Goal: Transaction & Acquisition: Purchase product/service

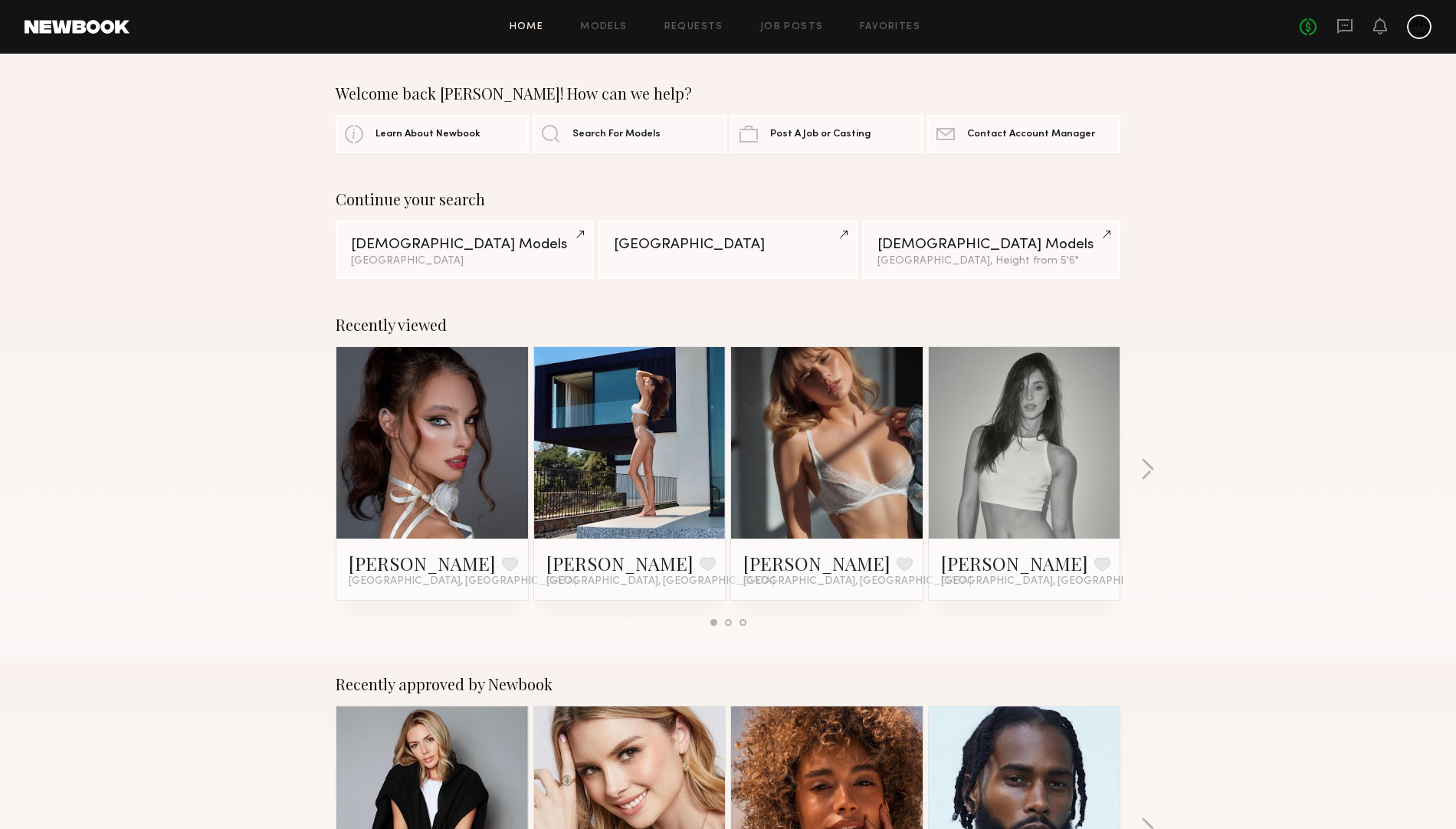
click at [476, 404] on link at bounding box center [432, 442] width 93 height 191
click at [622, 138] on span "Search For Models" at bounding box center [616, 133] width 88 height 10
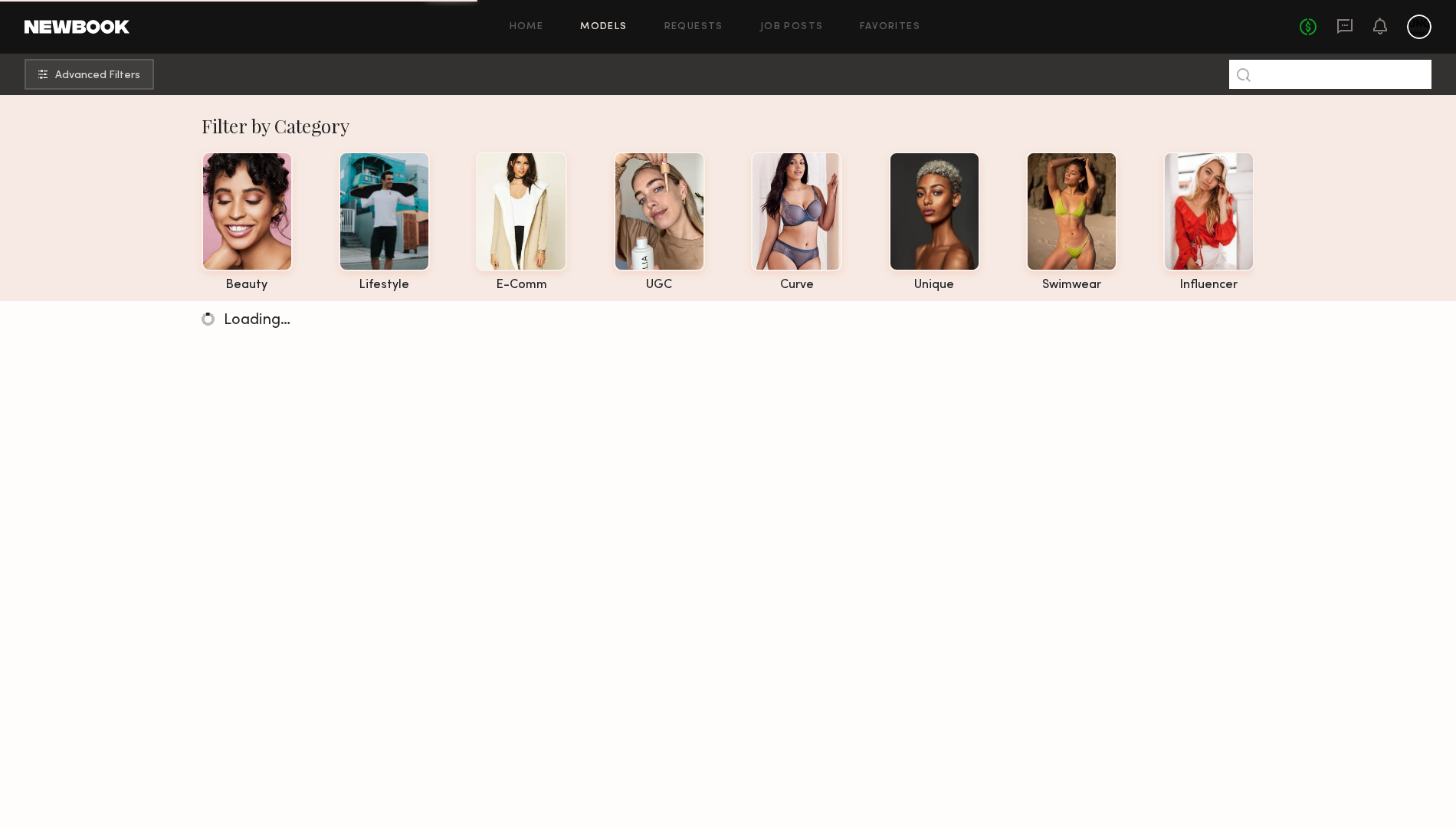
click at [1304, 69] on input at bounding box center [1330, 73] width 203 height 29
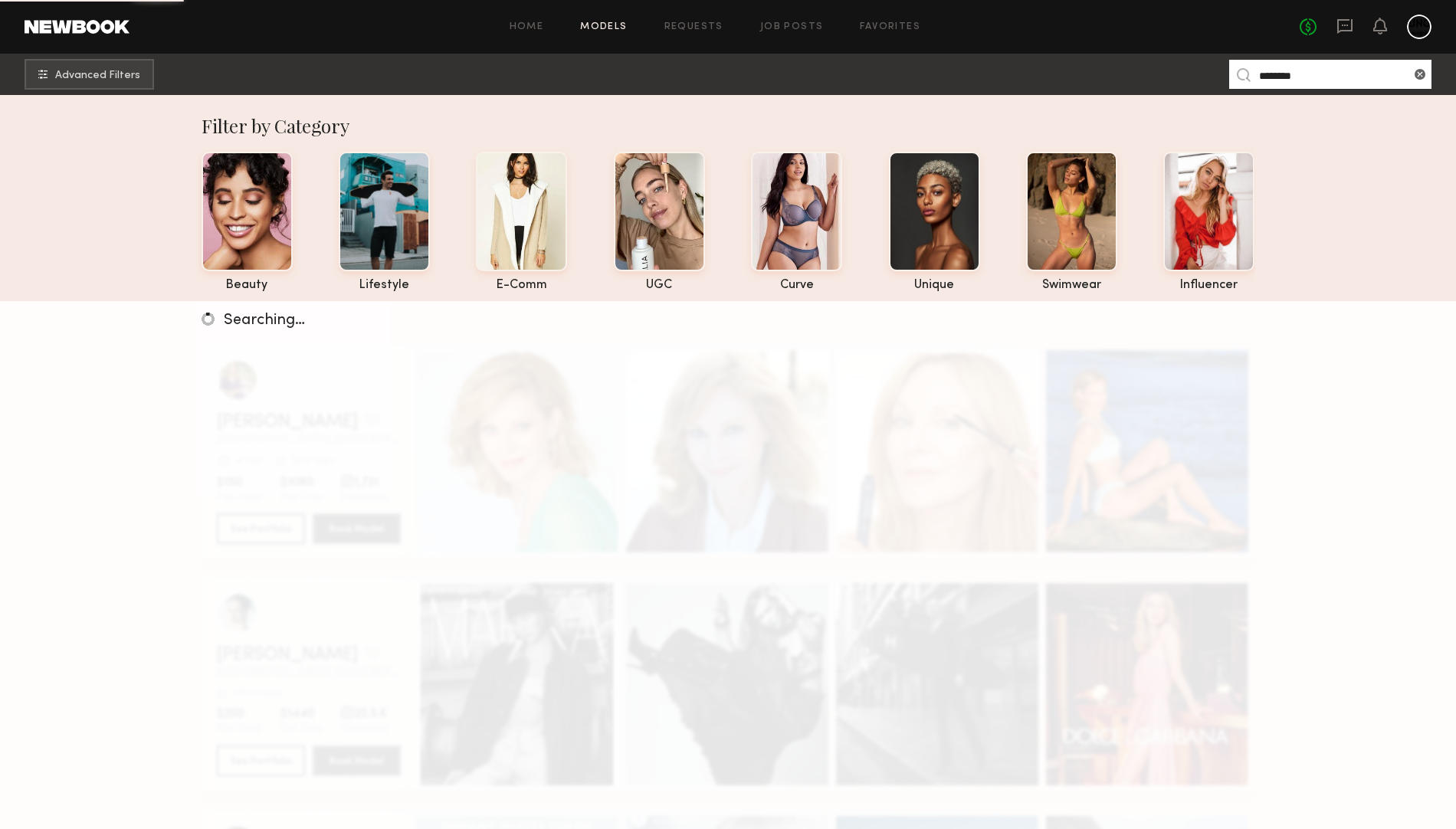
type input "********"
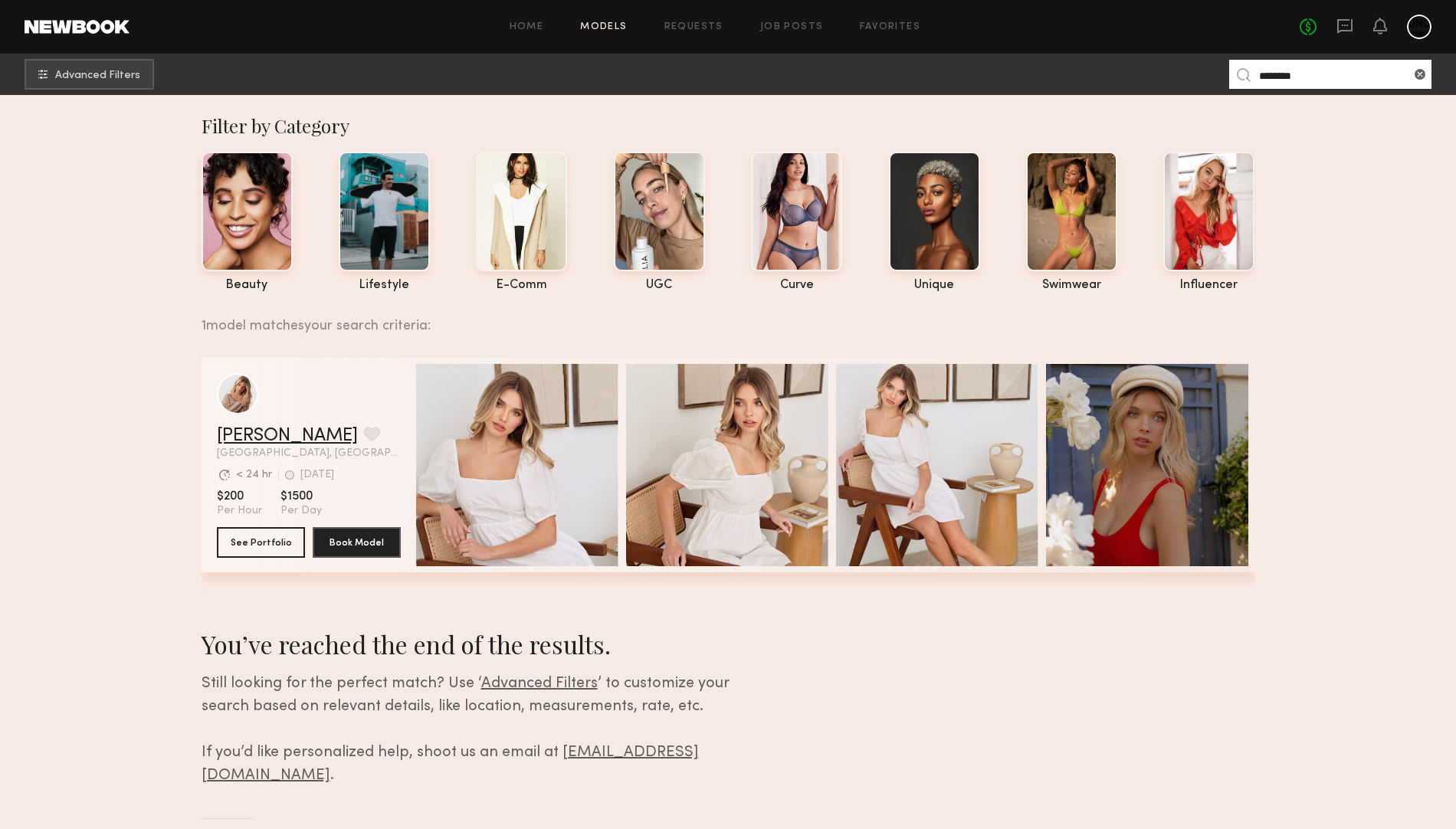
click at [230, 445] on link "Weronika R." at bounding box center [287, 435] width 141 height 18
click at [1424, 71] on common-icon at bounding box center [1420, 74] width 16 height 16
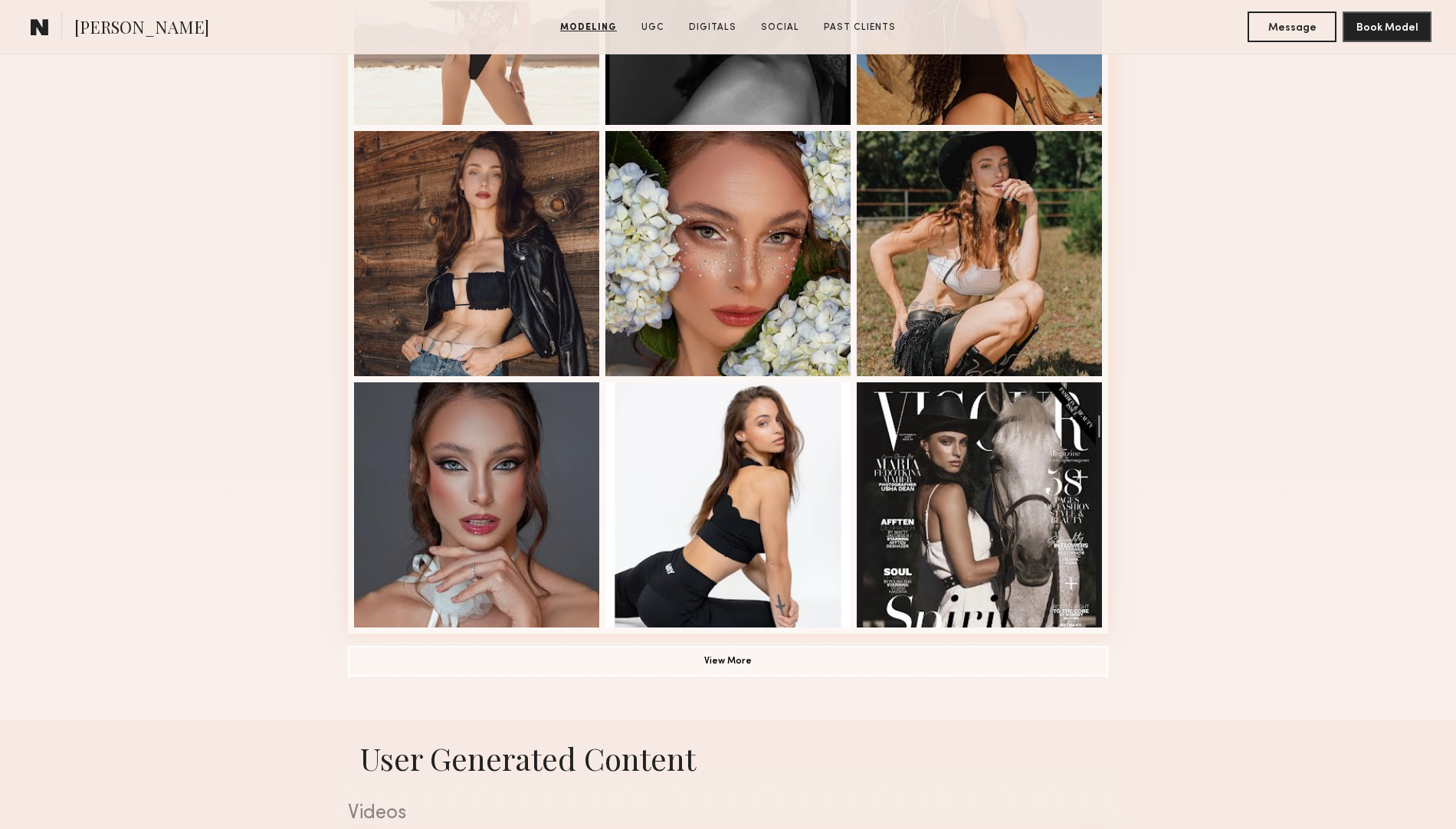
scroll to position [862, 0]
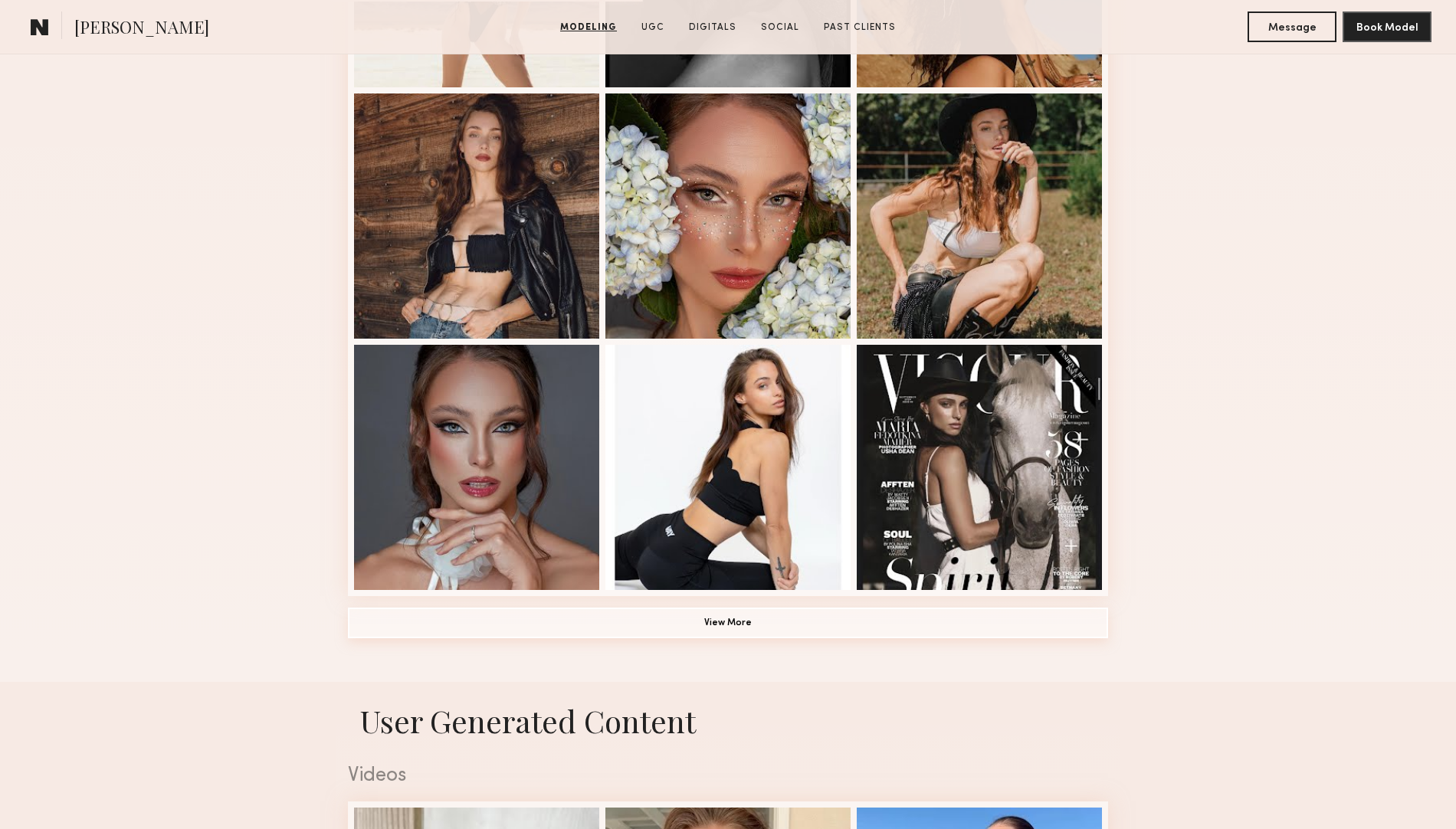
click at [755, 636] on button "View More" at bounding box center [728, 622] width 760 height 31
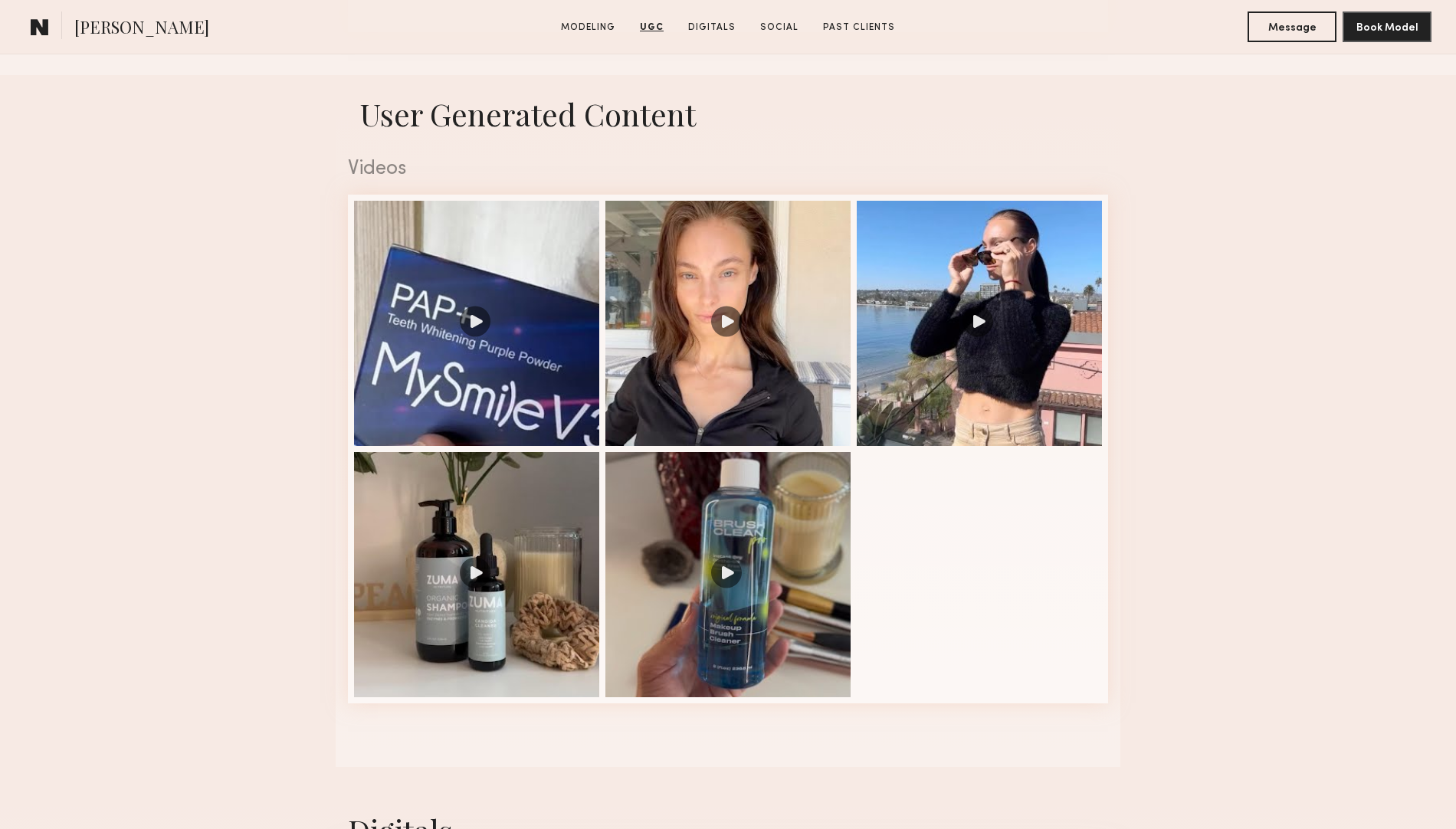
scroll to position [2107, 0]
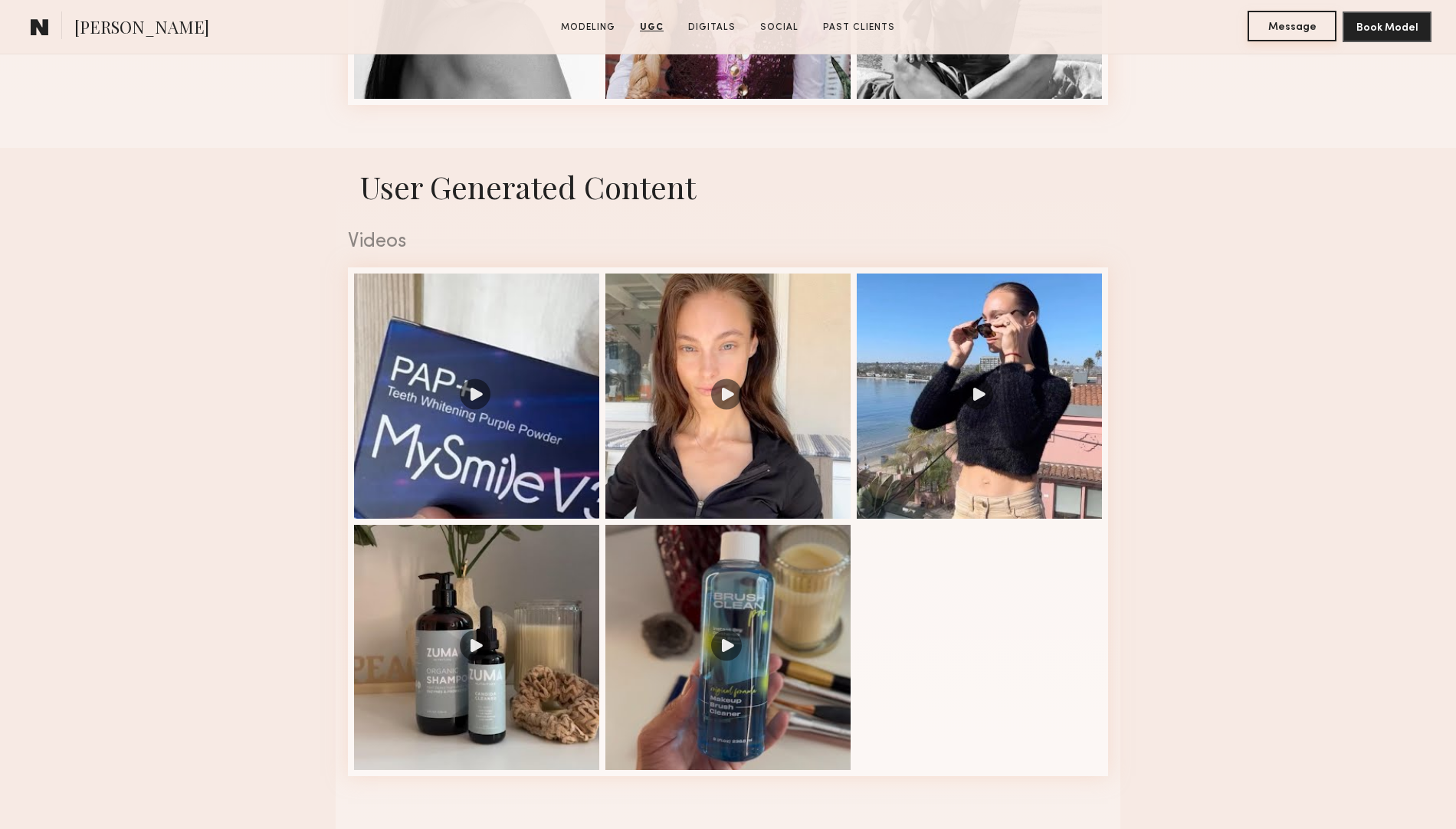
click at [1293, 31] on button "Message" at bounding box center [1292, 25] width 89 height 31
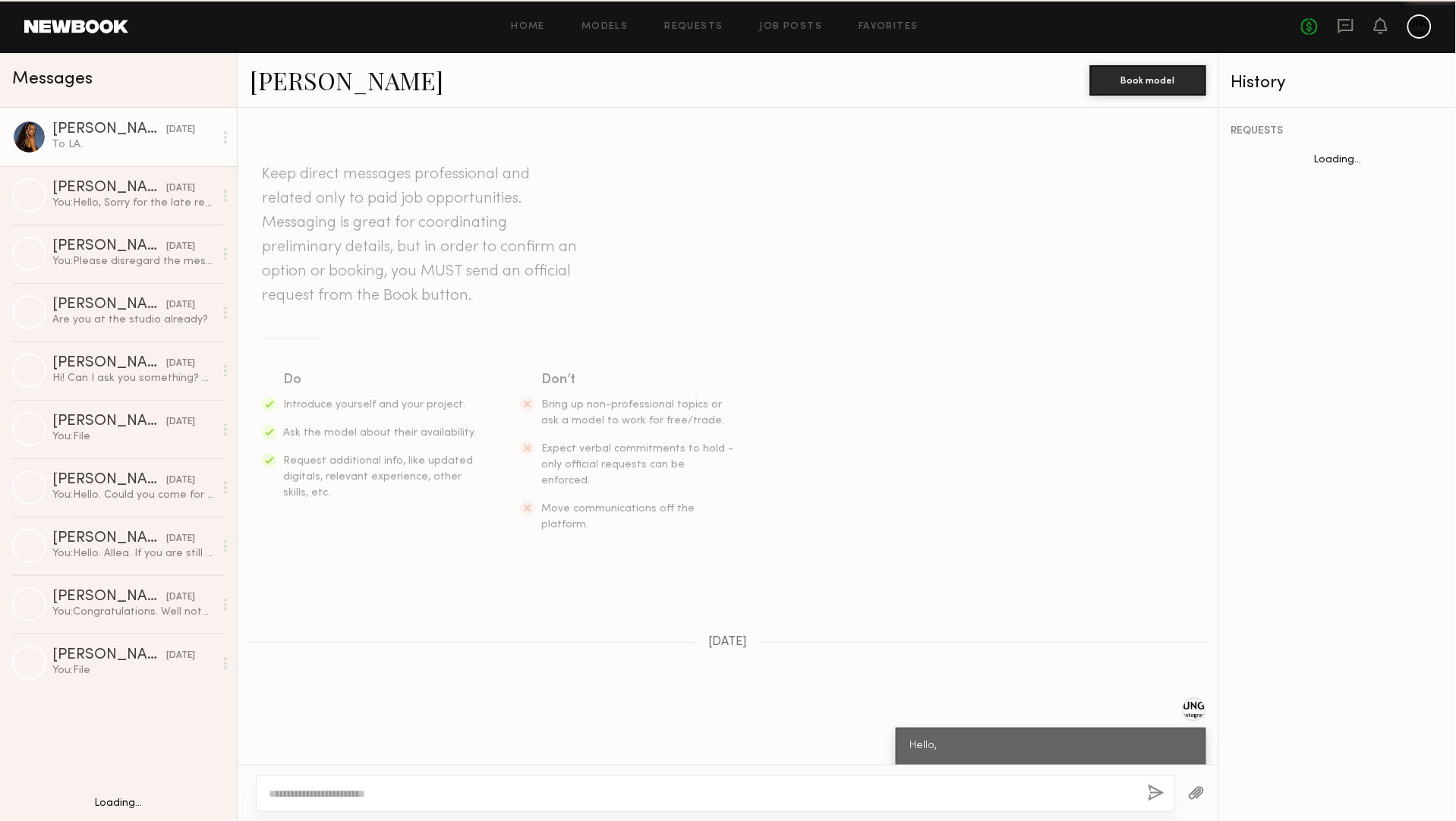
scroll to position [482, 0]
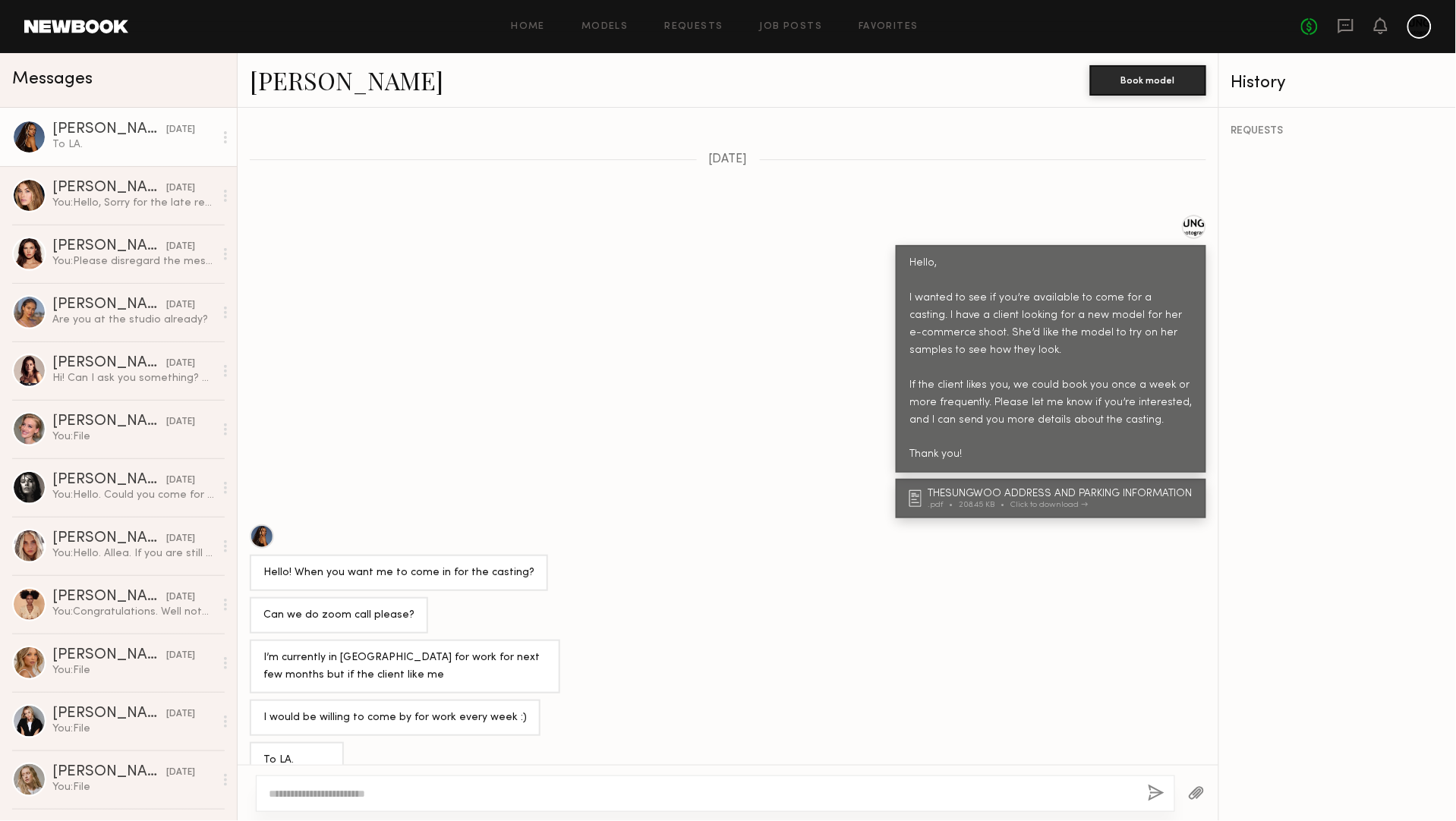
click at [334, 799] on textarea at bounding box center [702, 793] width 866 height 16
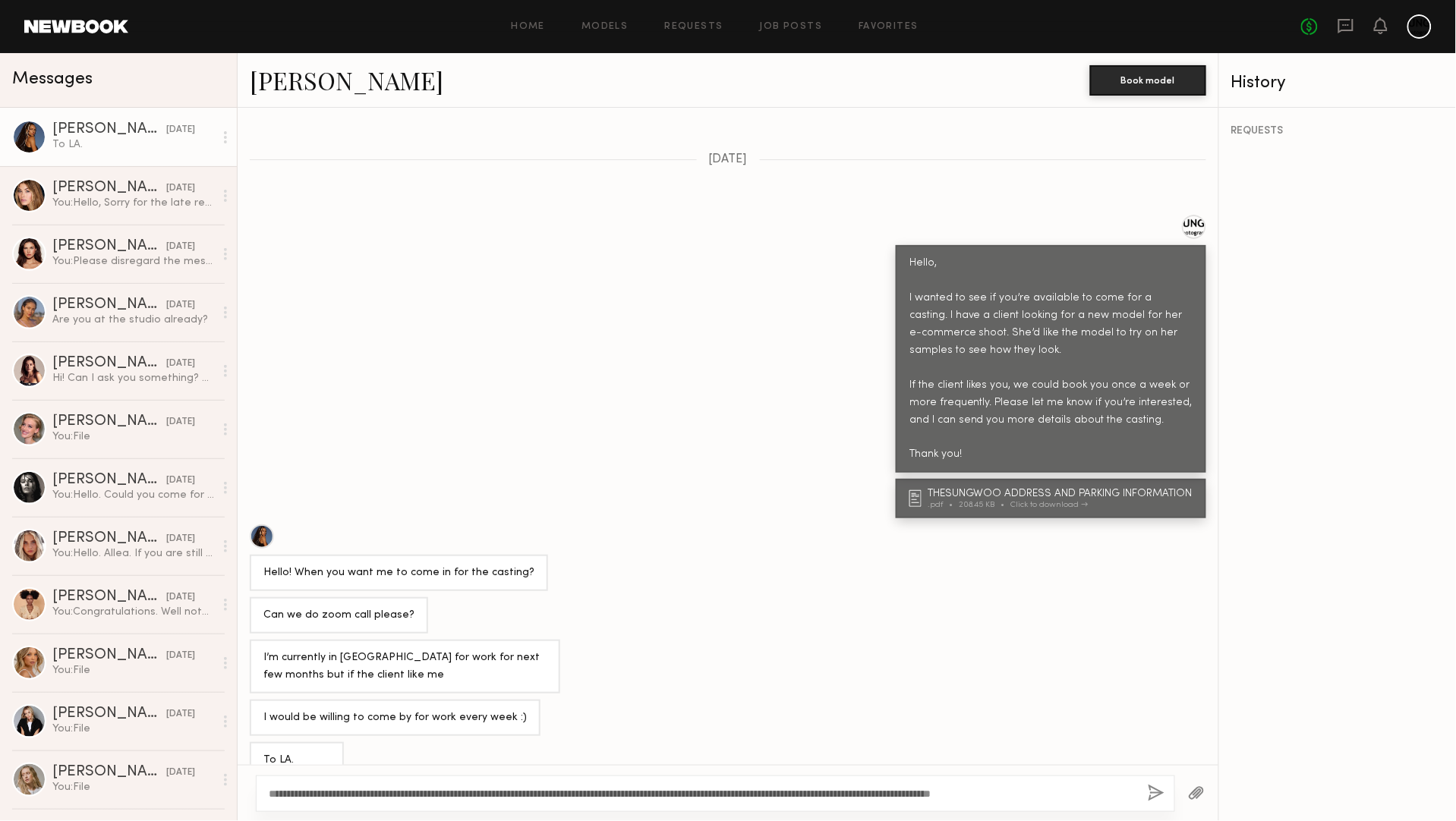
click at [1065, 797] on textarea "**********" at bounding box center [702, 793] width 866 height 16
click at [1063, 791] on textarea "**********" at bounding box center [702, 793] width 866 height 16
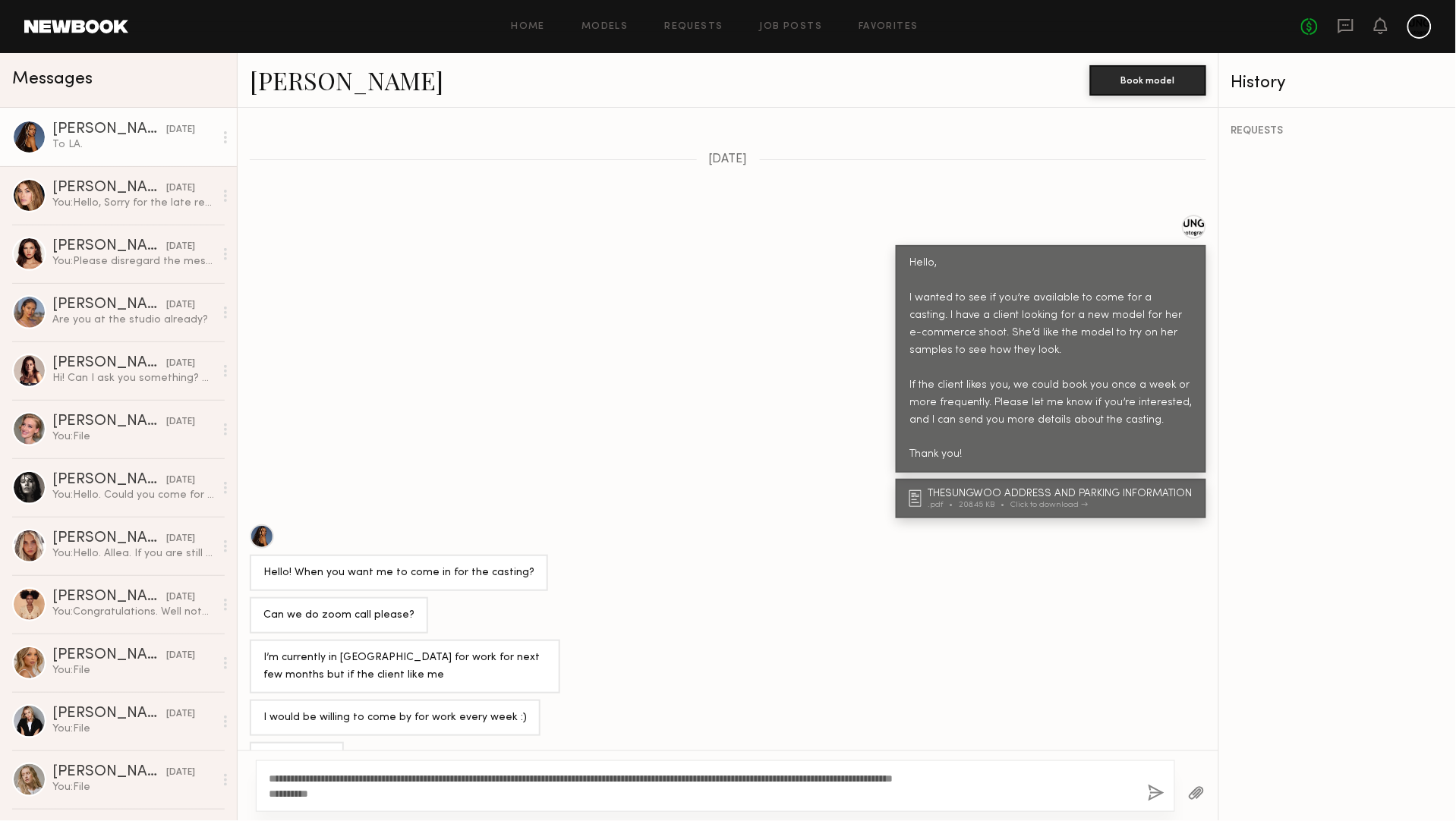
type textarea "**********"
click at [1156, 791] on button "button" at bounding box center [1155, 794] width 16 height 19
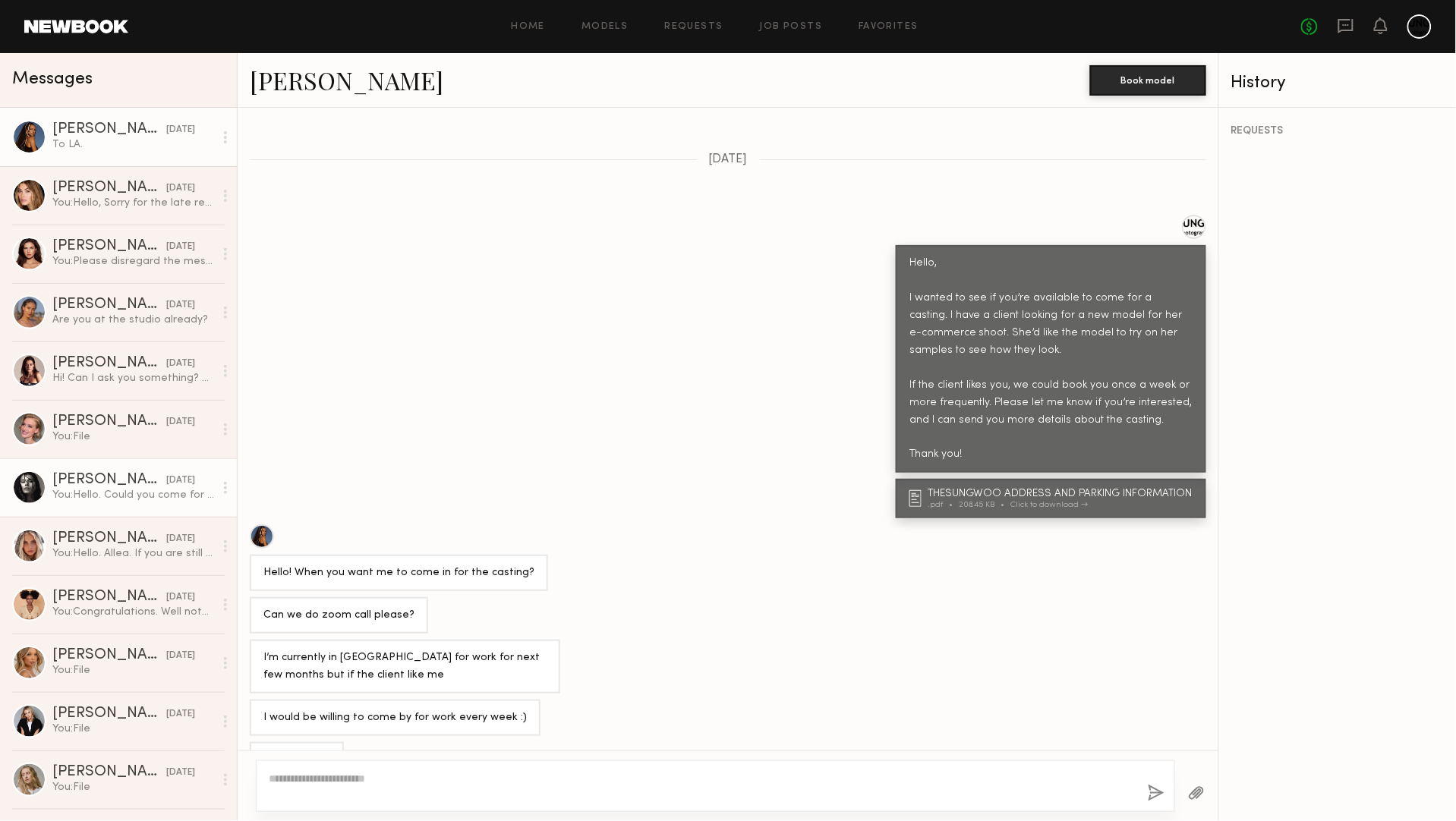
scroll to position [811, 0]
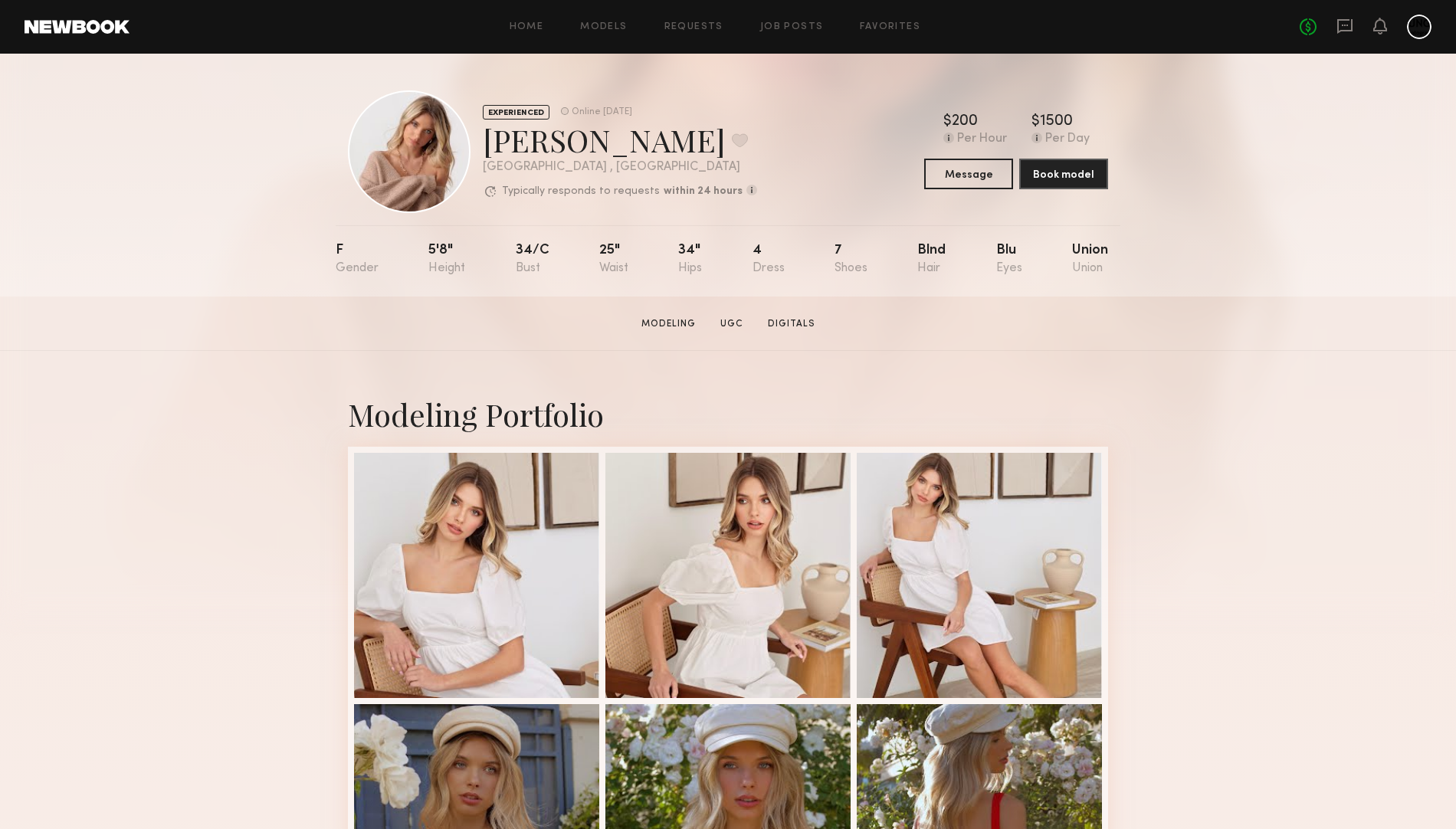
drag, startPoint x: 1335, startPoint y: 618, endPoint x: 1285, endPoint y: 561, distance: 75.8
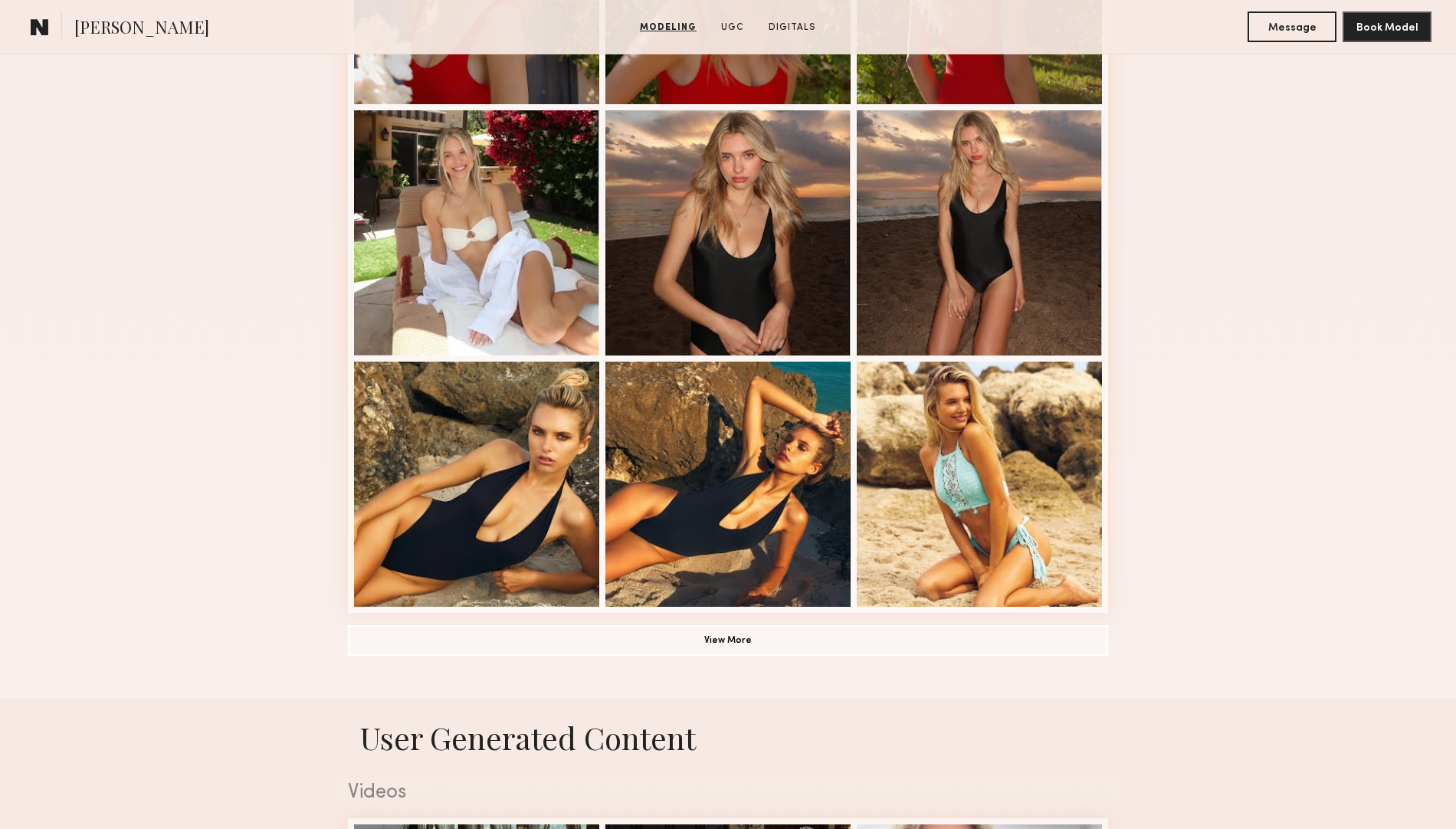
scroll to position [862, 0]
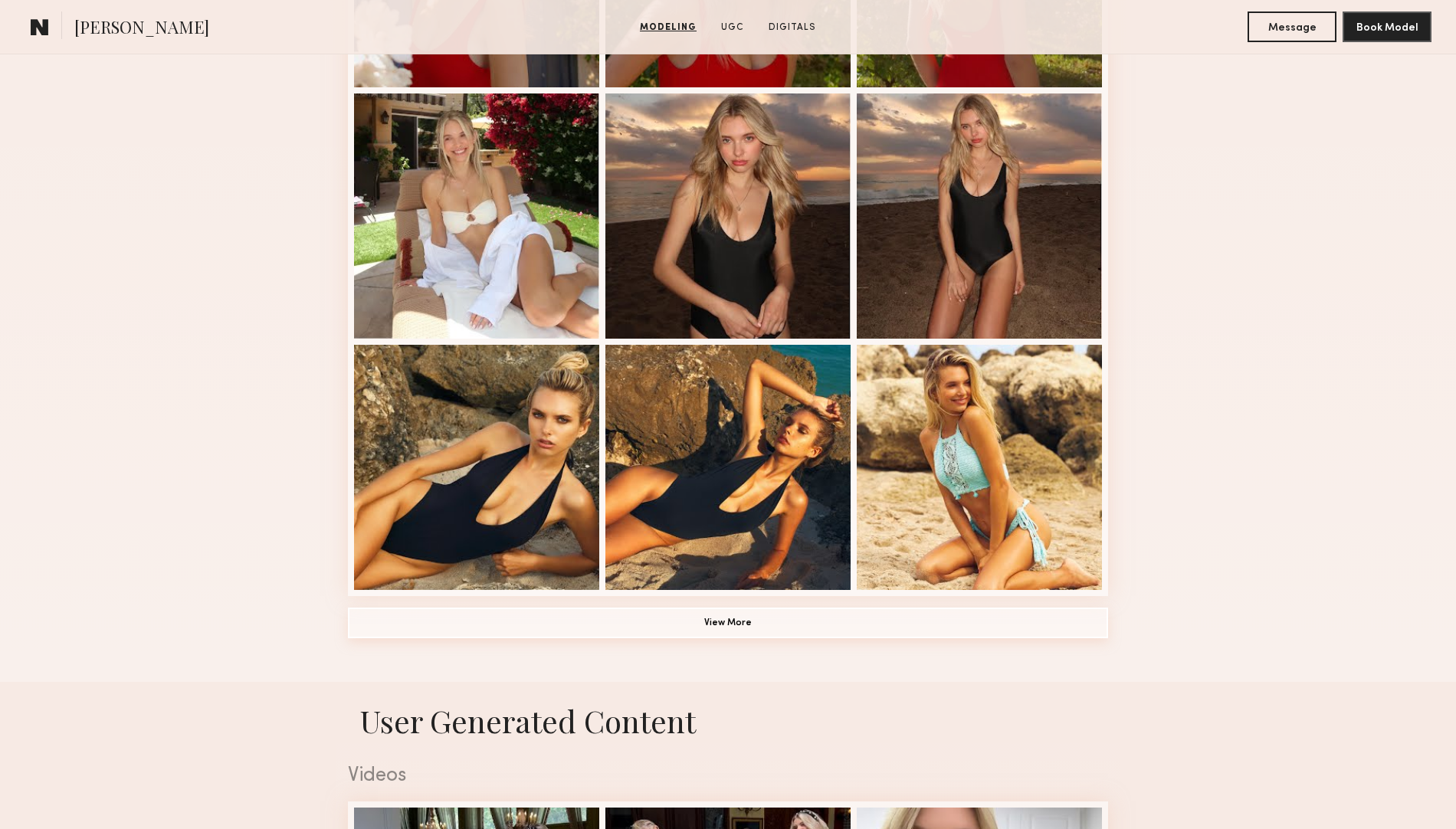
click at [699, 613] on button "View More" at bounding box center [728, 622] width 760 height 31
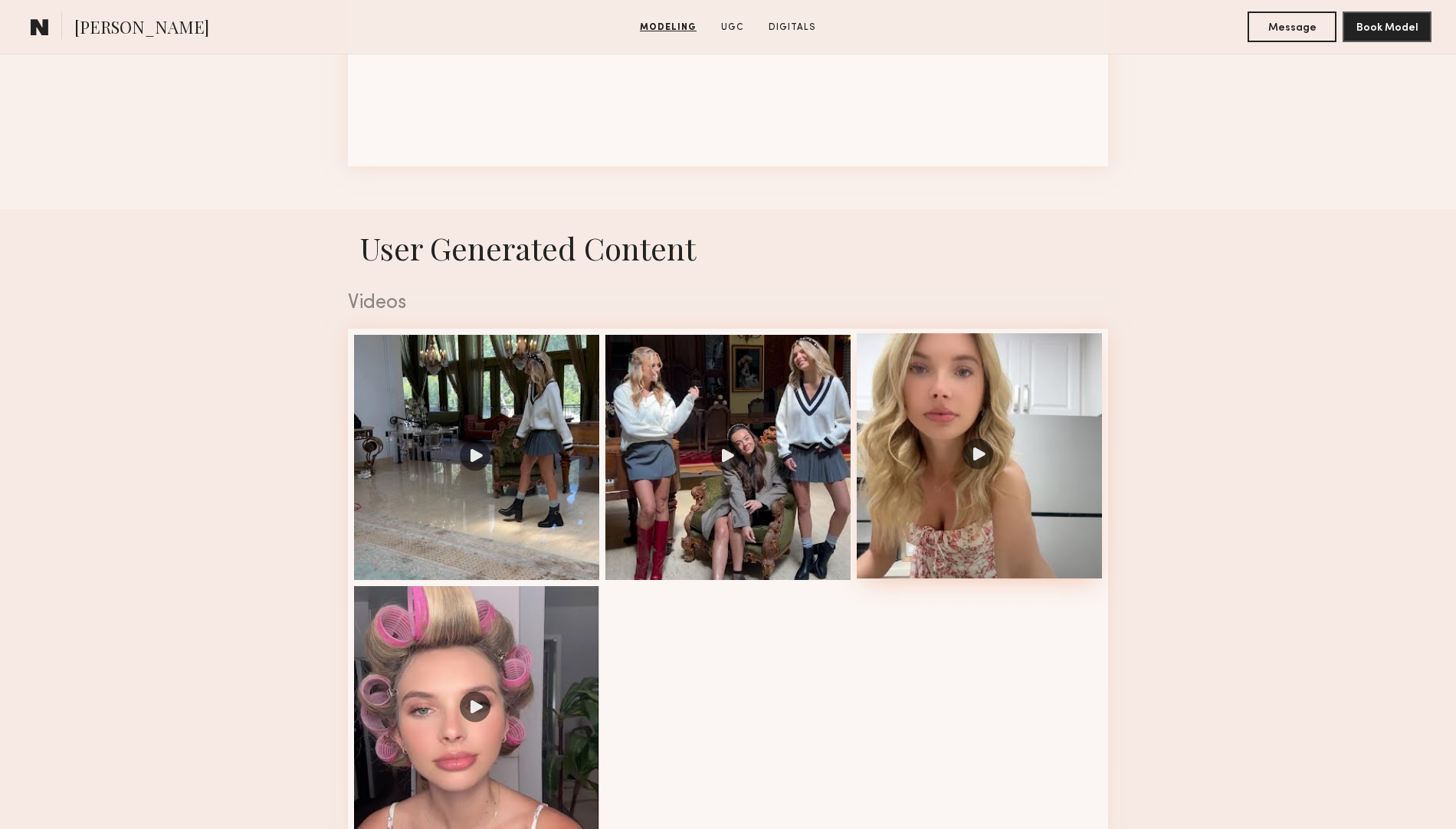
scroll to position [2298, 0]
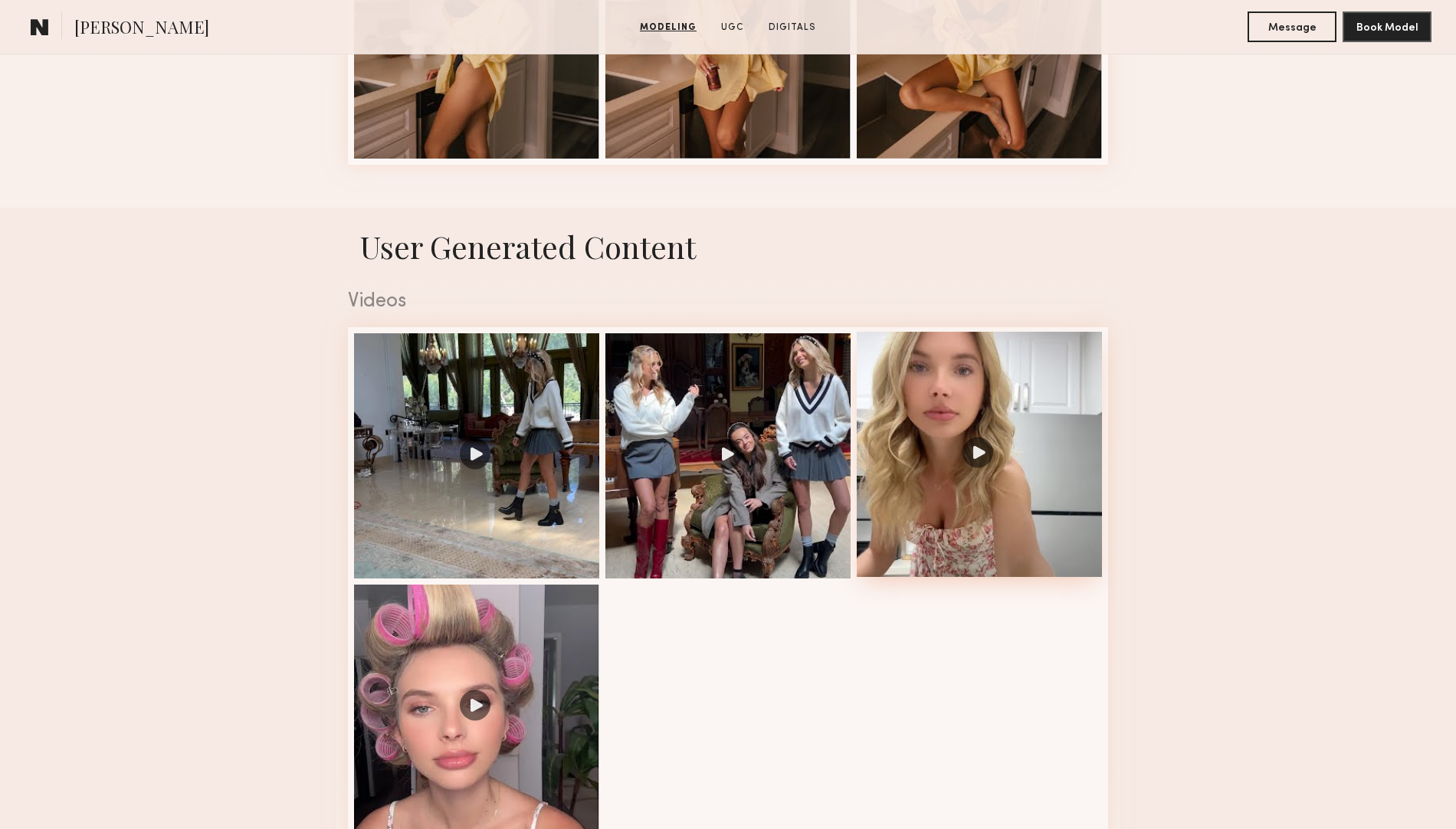
click at [983, 469] on div at bounding box center [979, 454] width 245 height 245
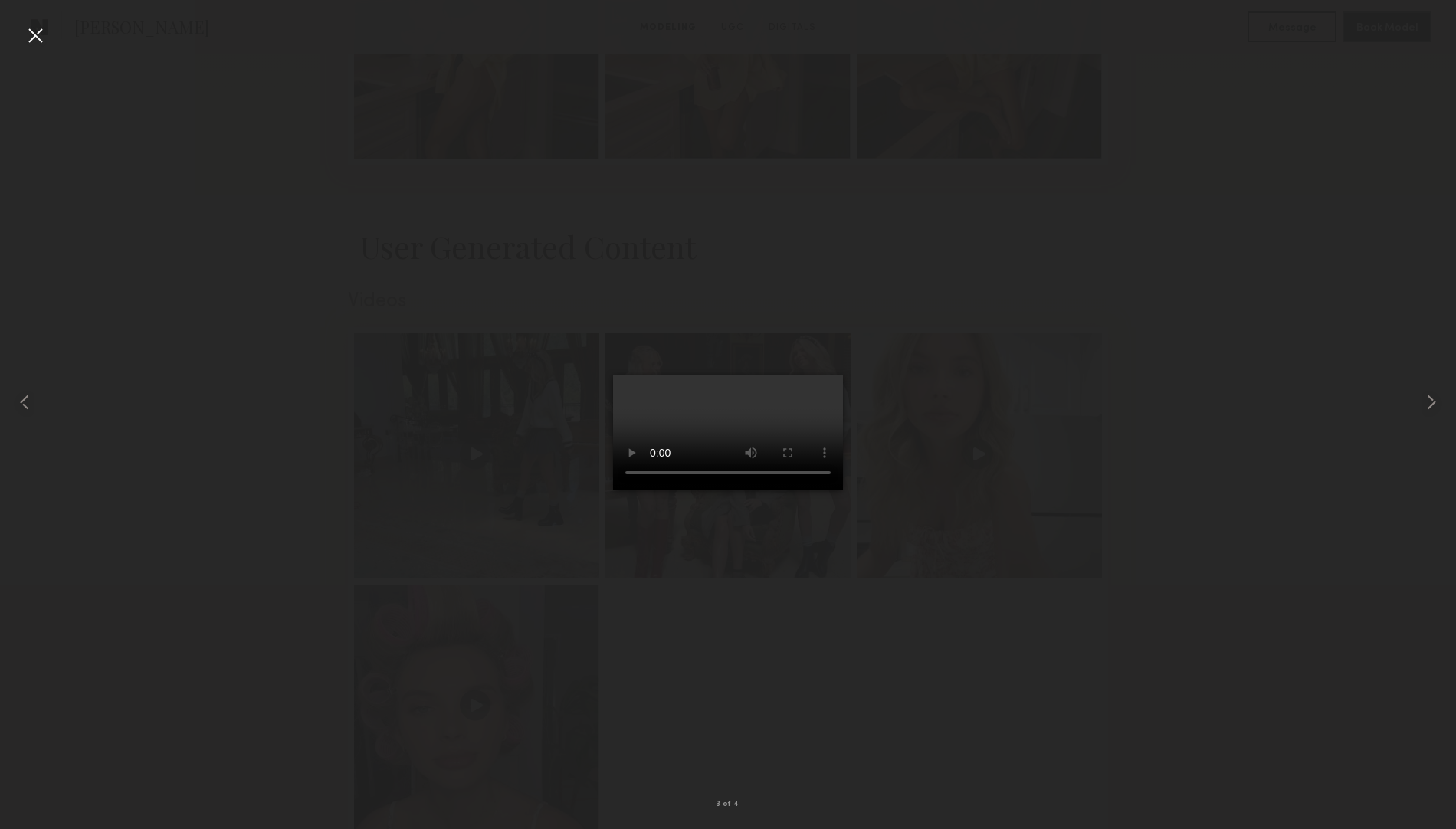
click at [31, 41] on div at bounding box center [35, 35] width 24 height 24
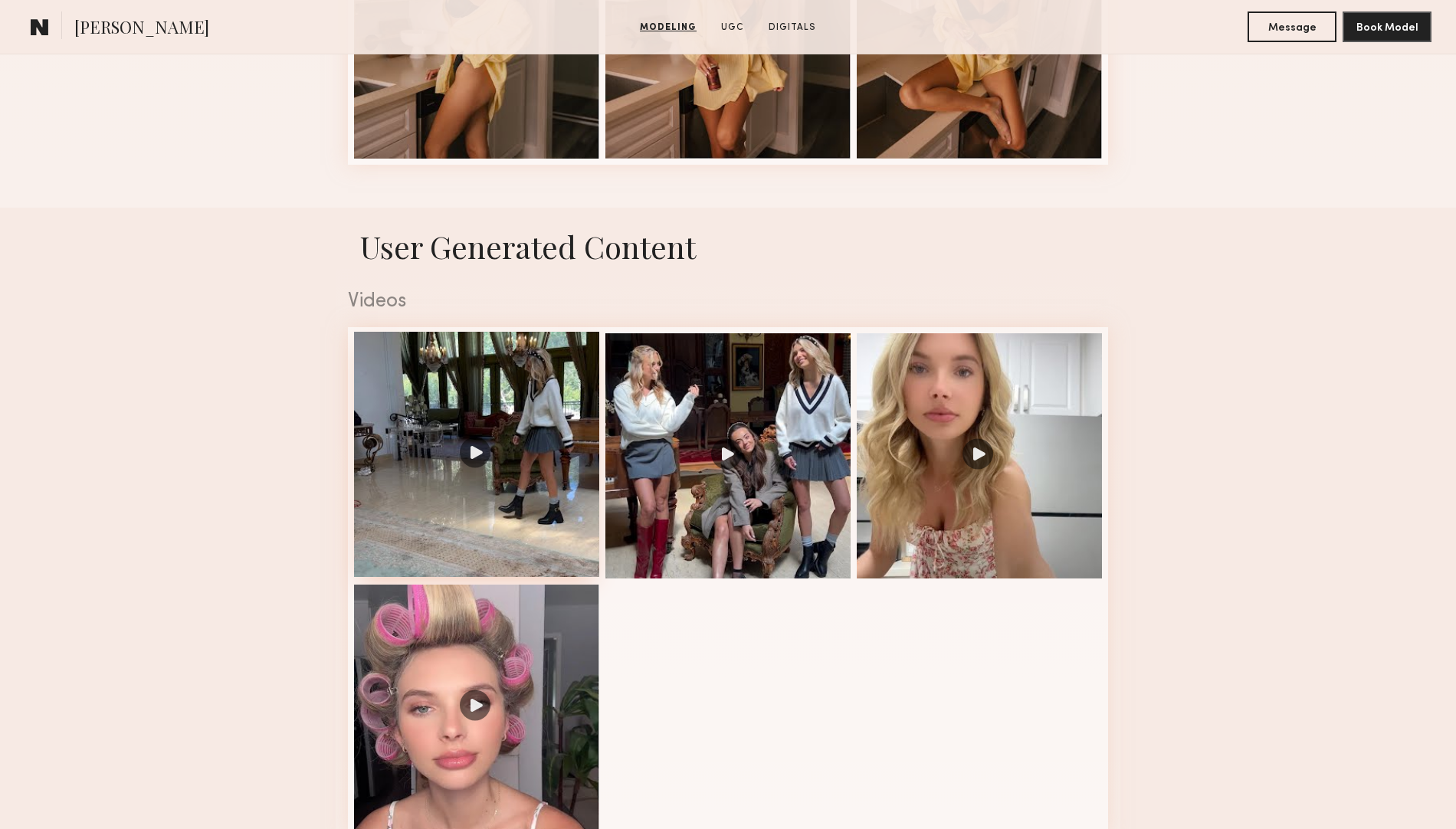
click at [470, 464] on div at bounding box center [477, 454] width 245 height 245
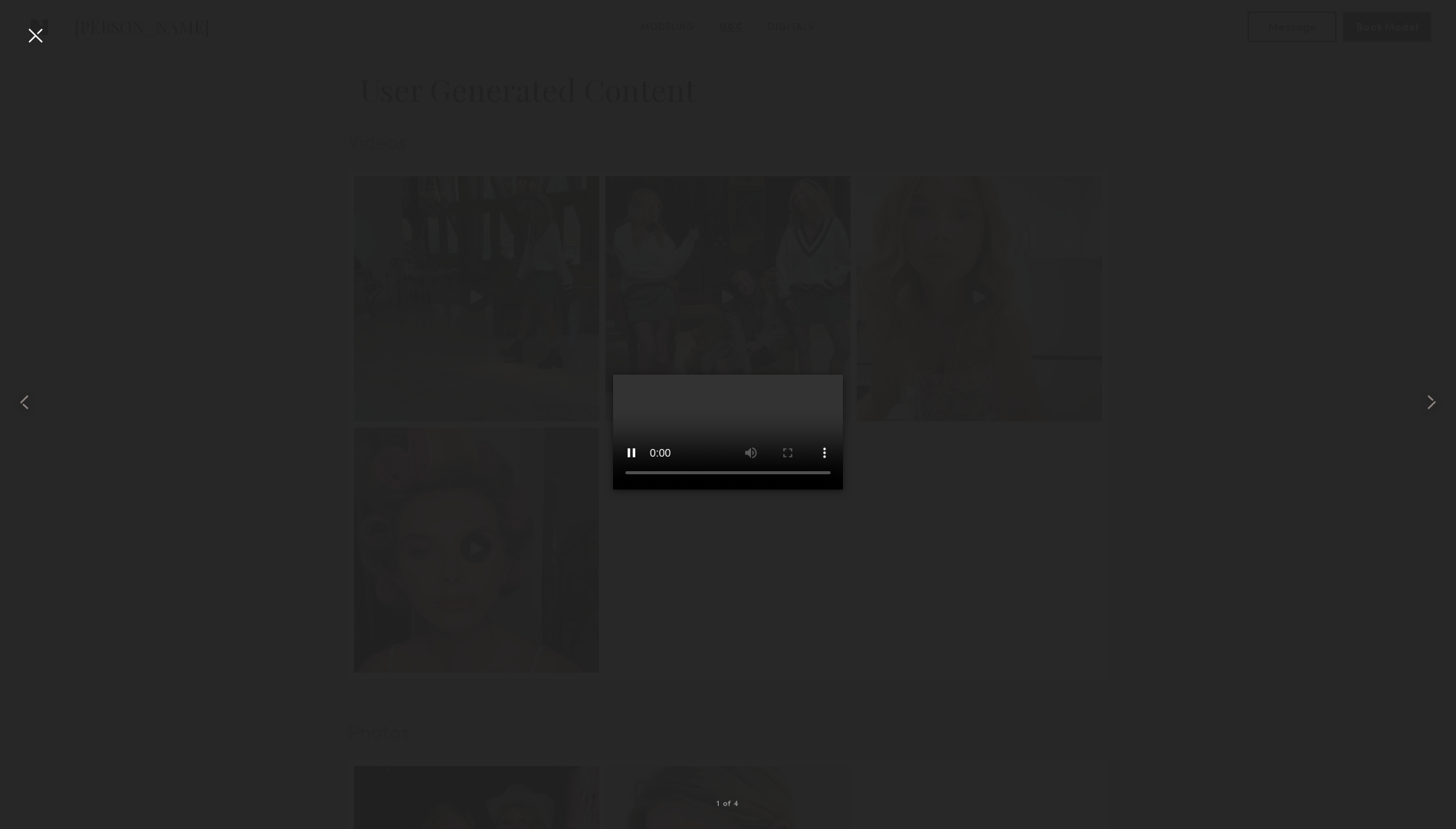
scroll to position [2490, 0]
click at [33, 33] on div at bounding box center [35, 35] width 24 height 24
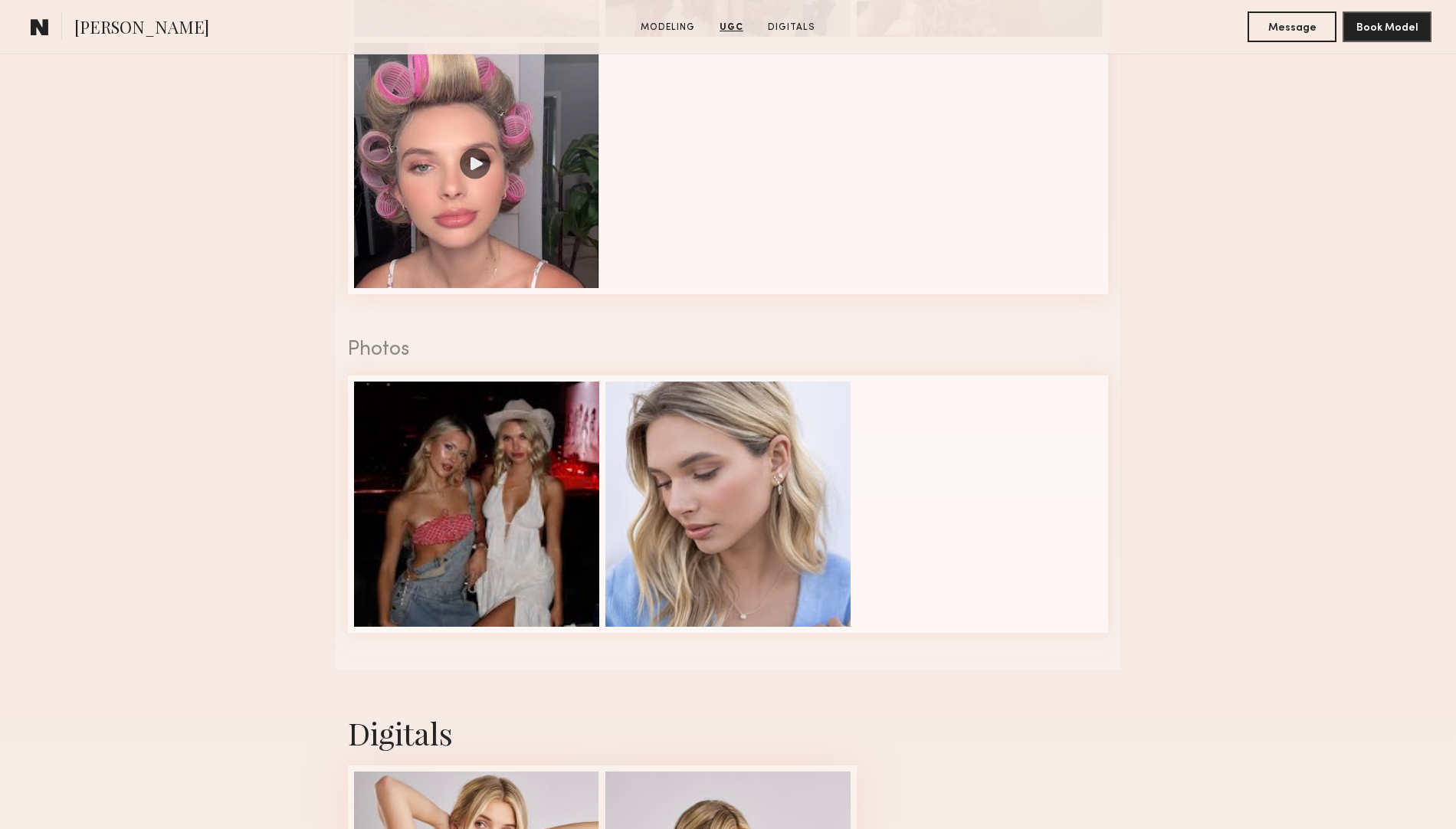
scroll to position [2873, 0]
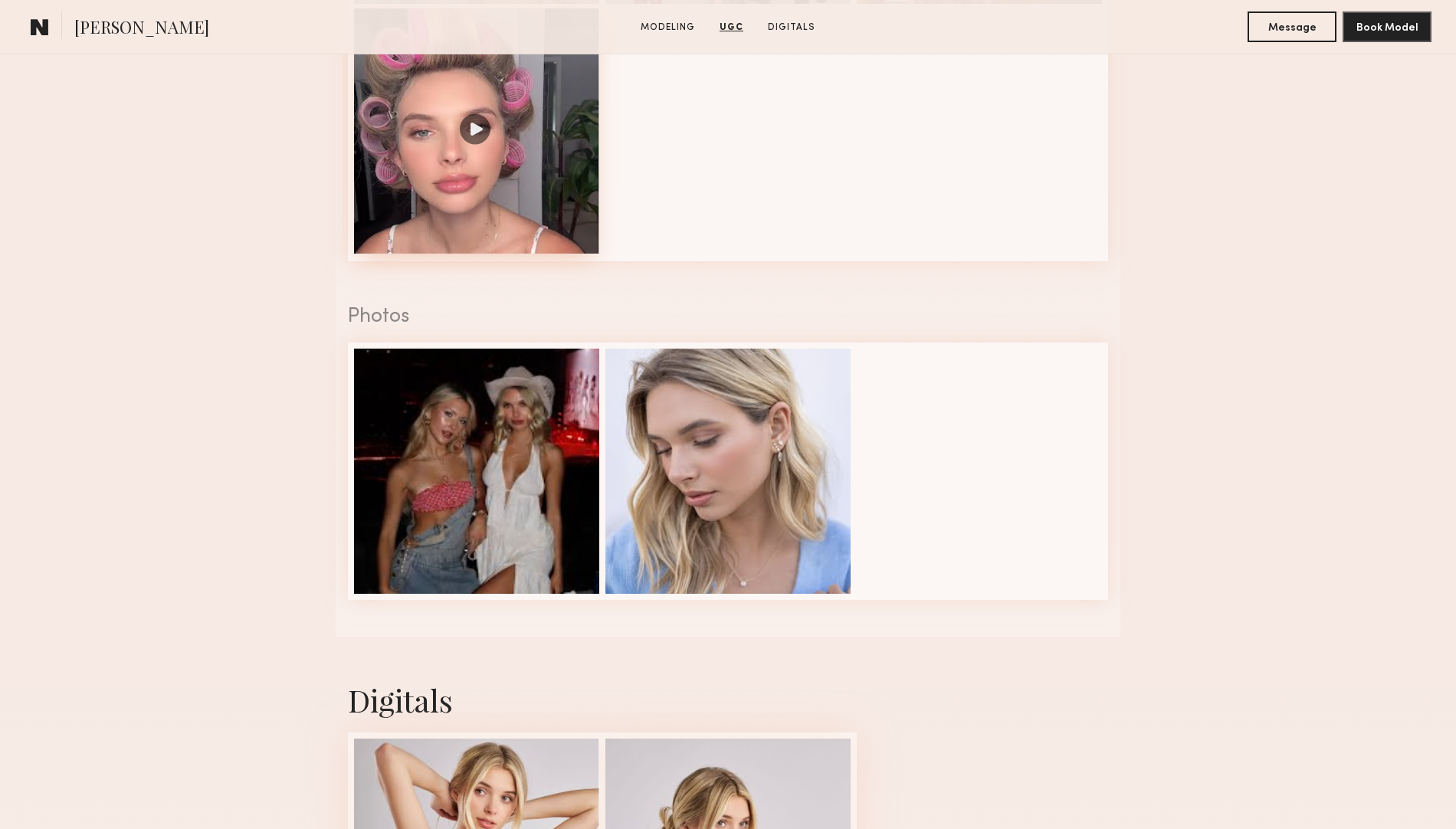
click at [466, 138] on div at bounding box center [477, 131] width 245 height 245
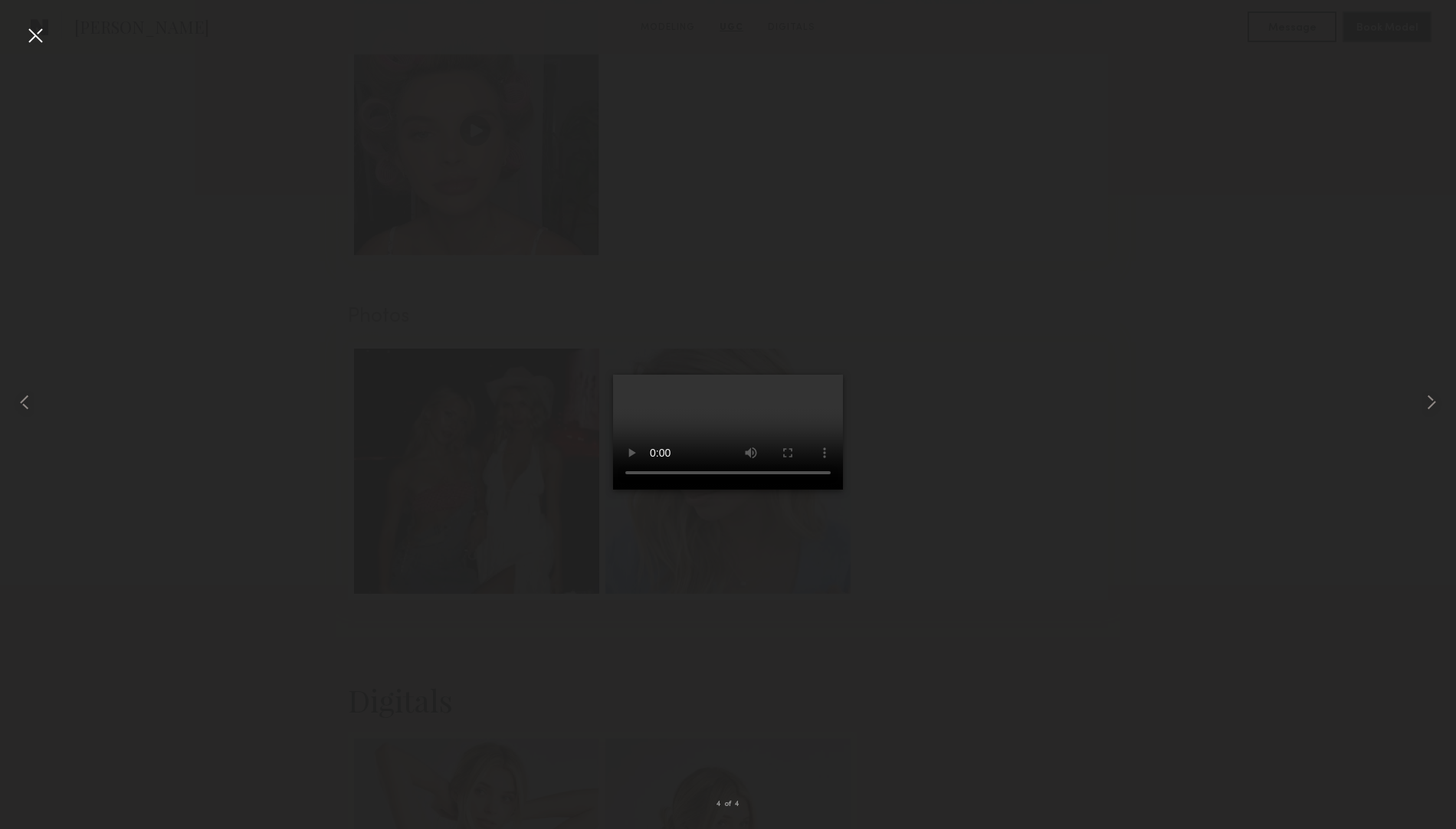
click at [45, 36] on div at bounding box center [35, 35] width 24 height 24
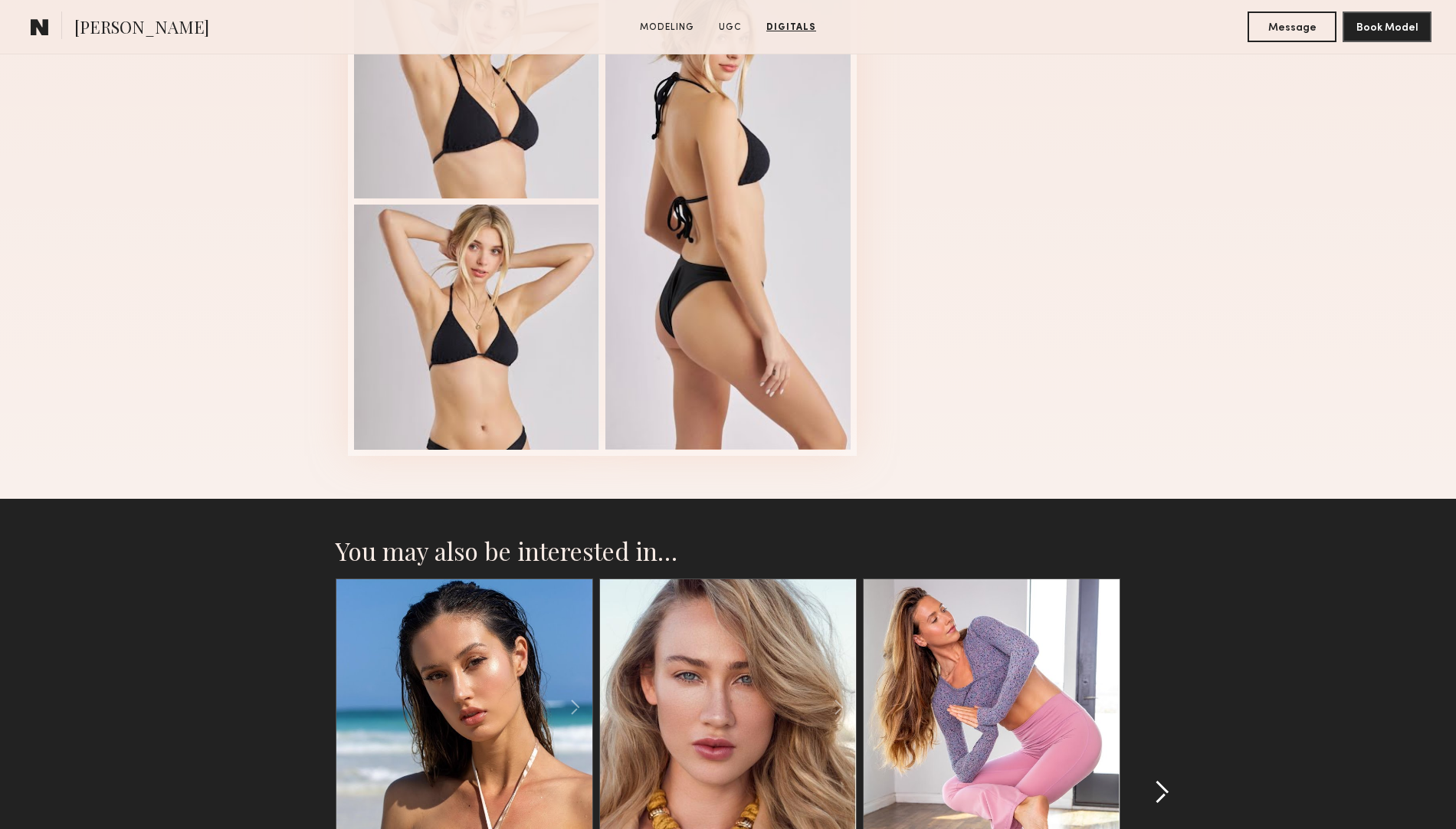
scroll to position [3926, 0]
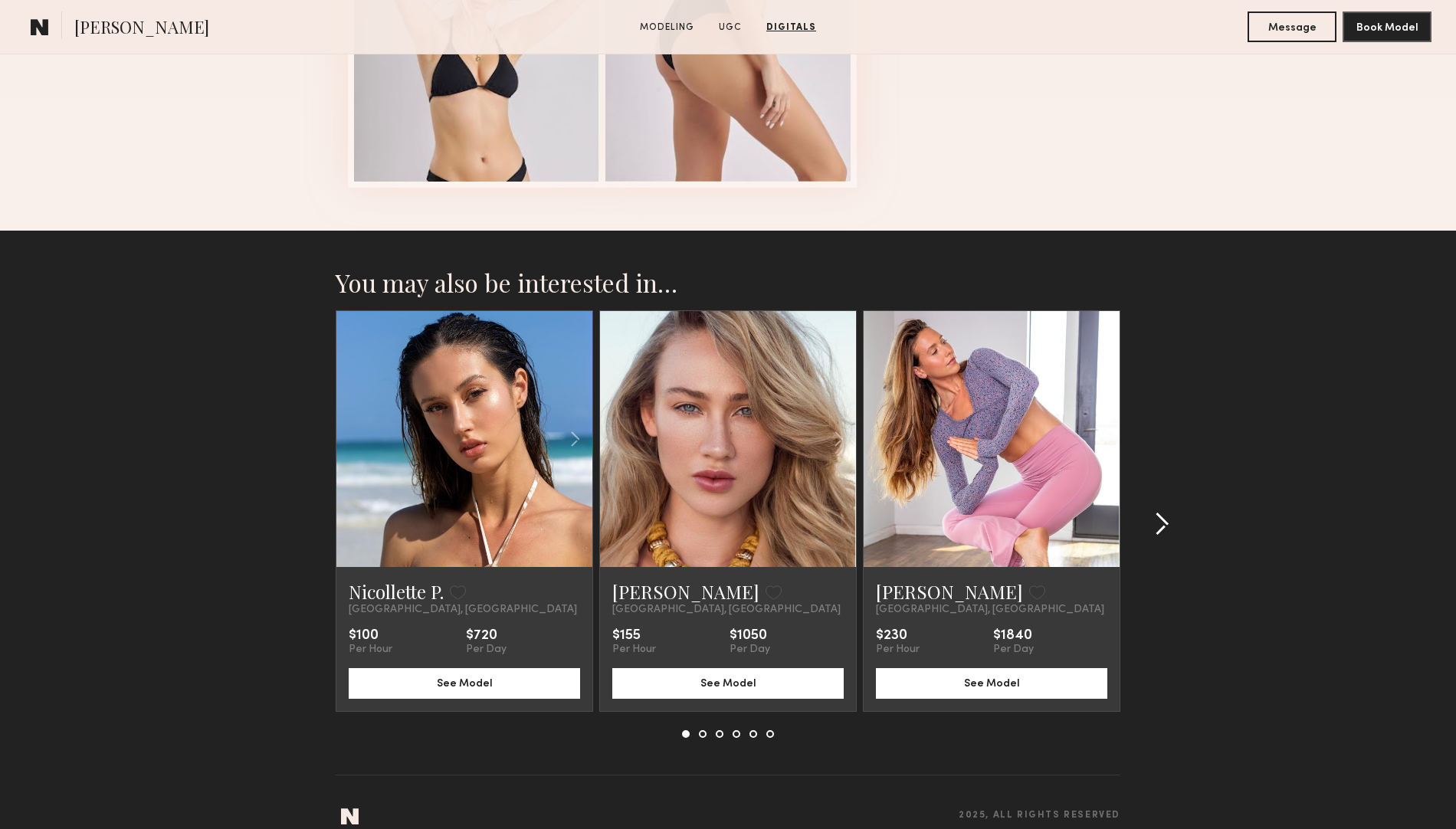
click at [1164, 536] on common-icon at bounding box center [1162, 524] width 16 height 24
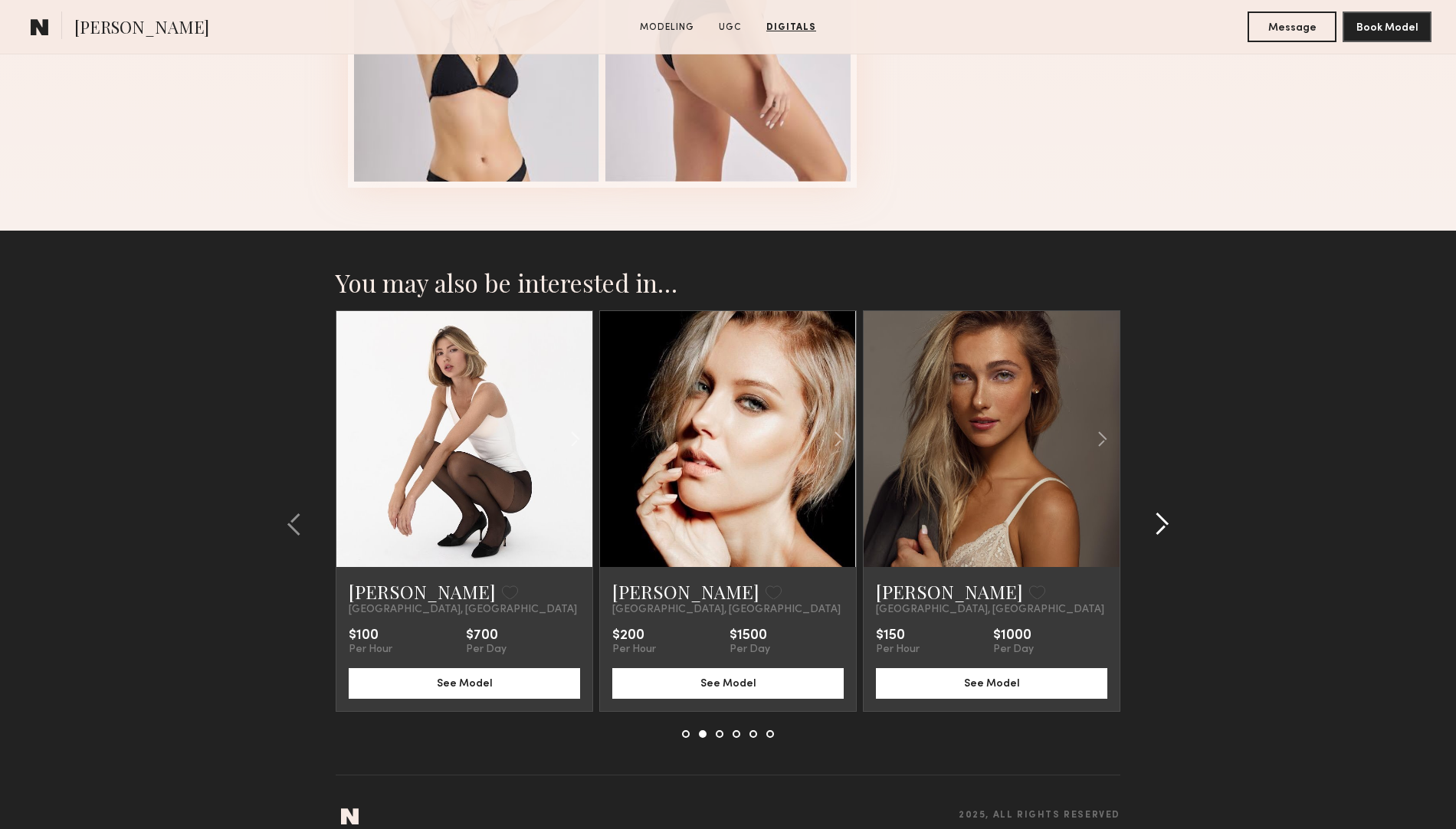
click at [1162, 533] on common-icon at bounding box center [1162, 524] width 16 height 24
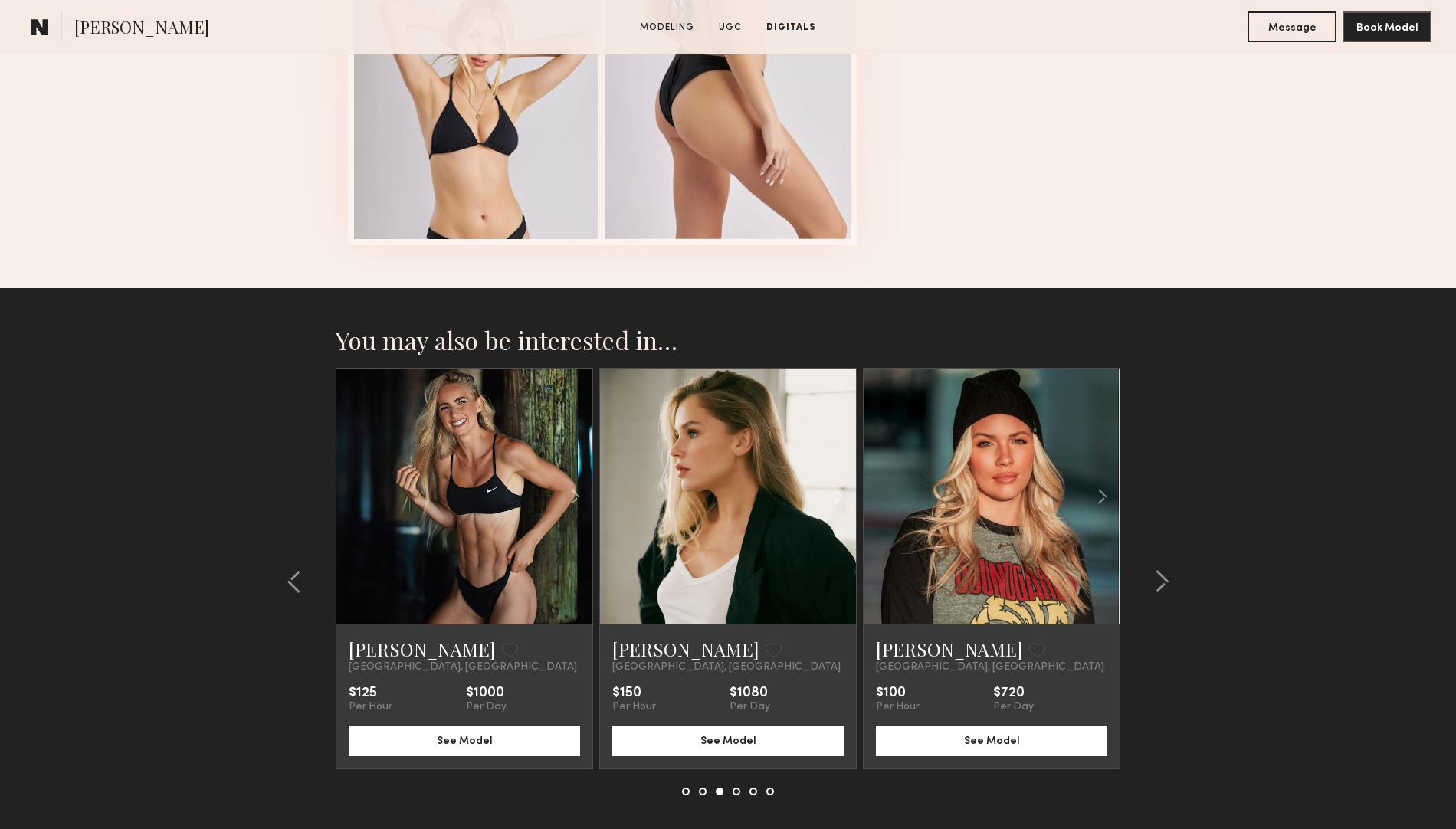
scroll to position [3866, 0]
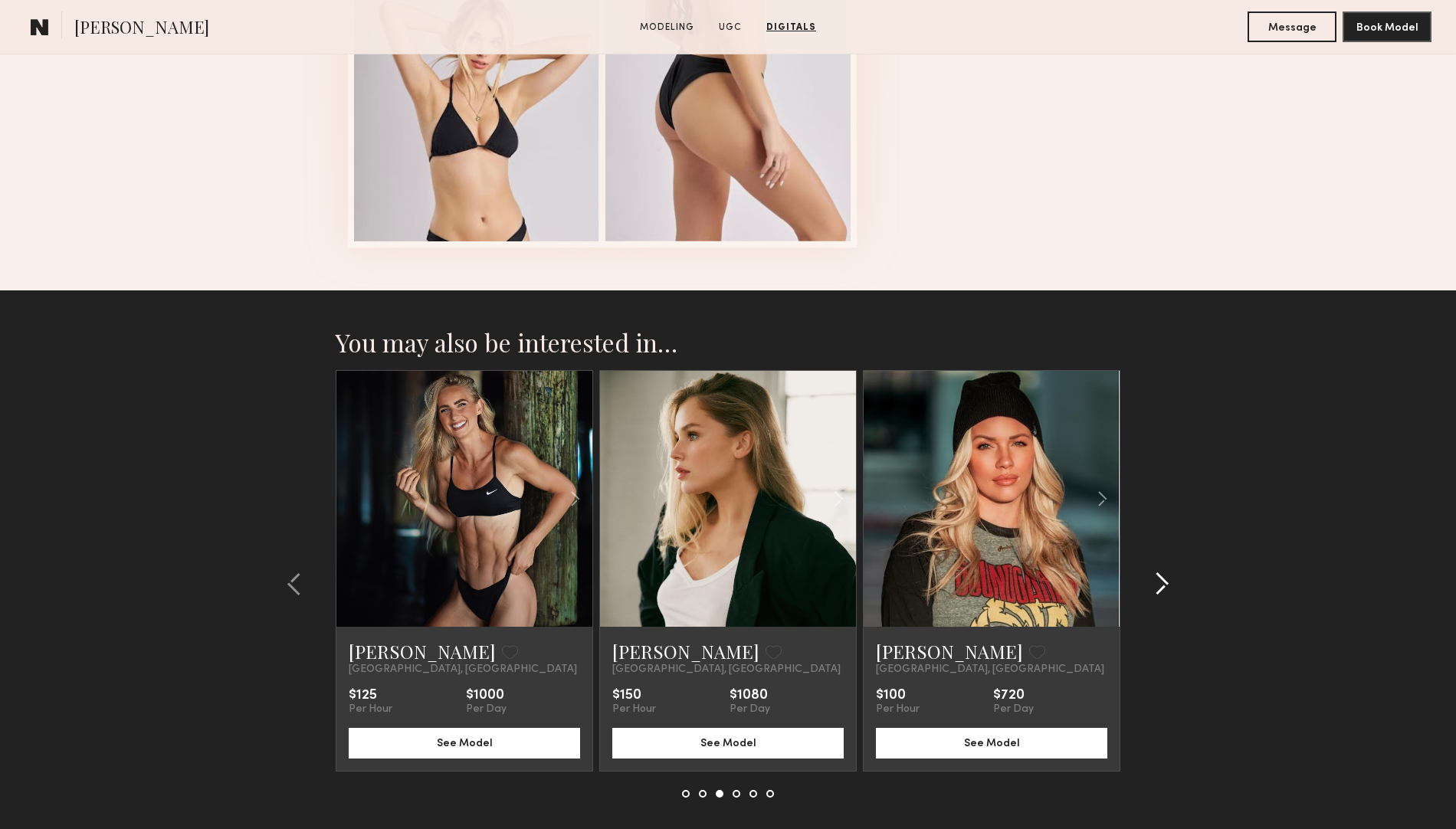
click at [1158, 585] on common-icon at bounding box center [1162, 584] width 16 height 24
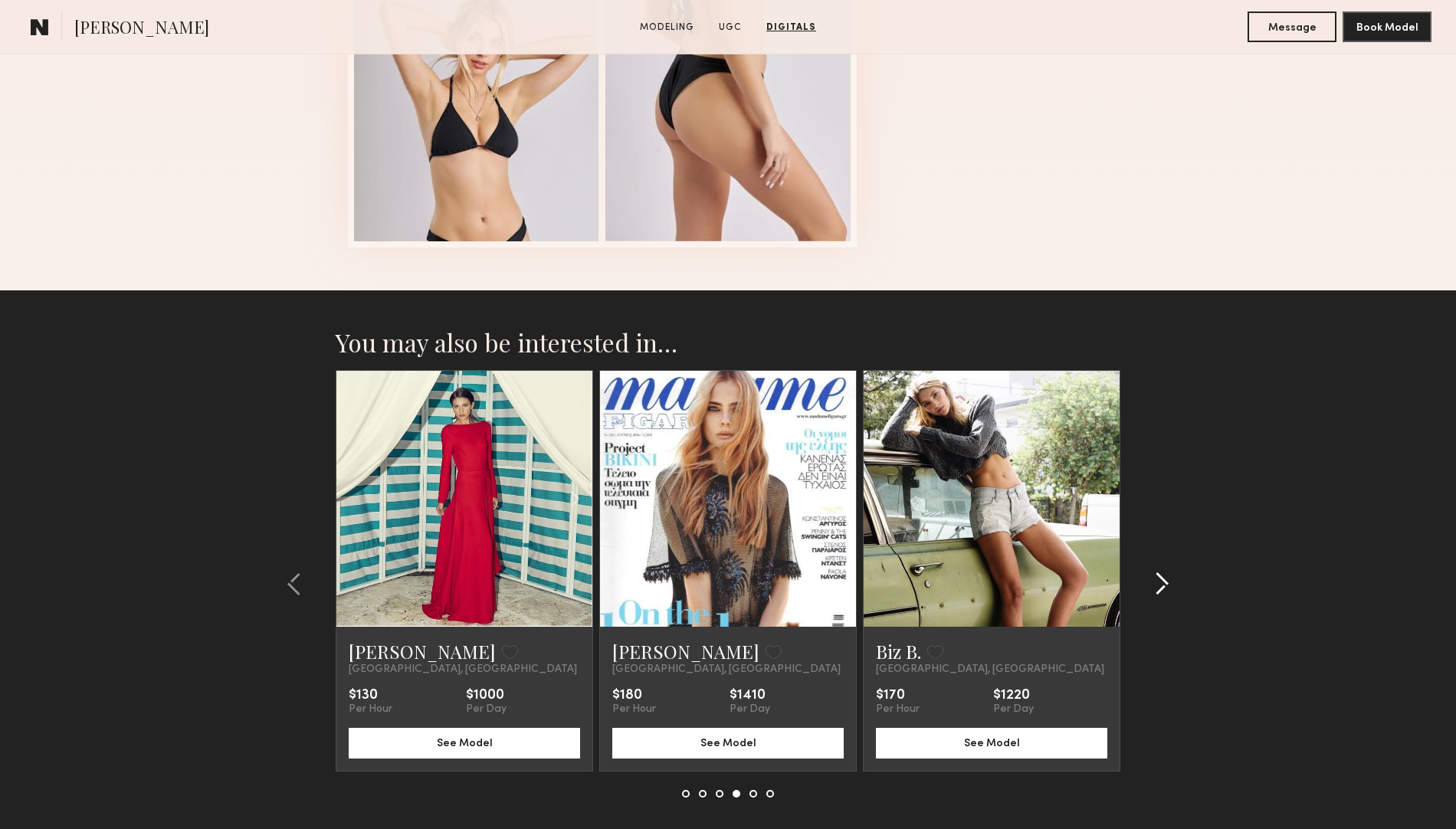
click at [1171, 590] on div at bounding box center [1157, 584] width 73 height 428
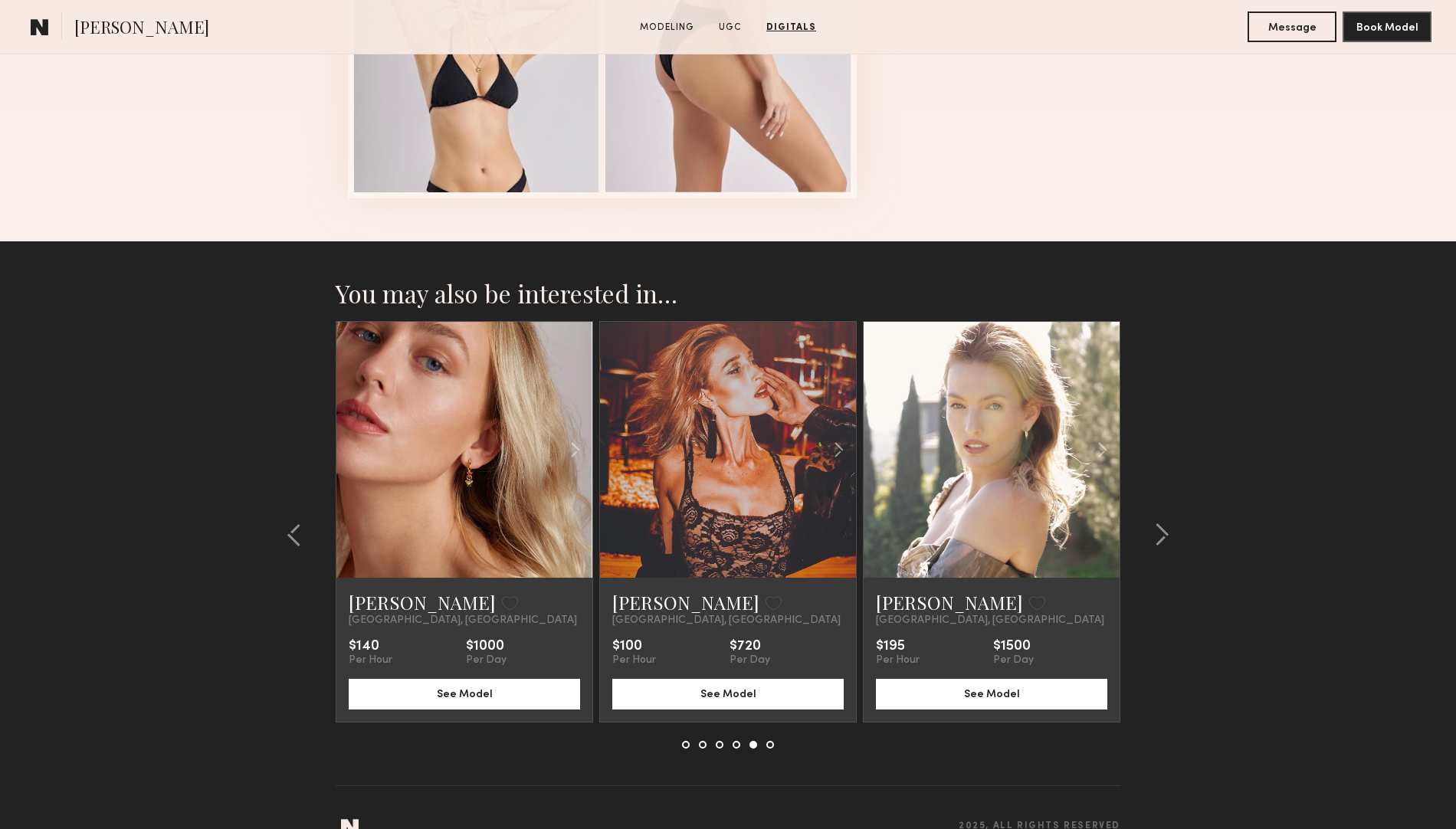
scroll to position [3961, 0]
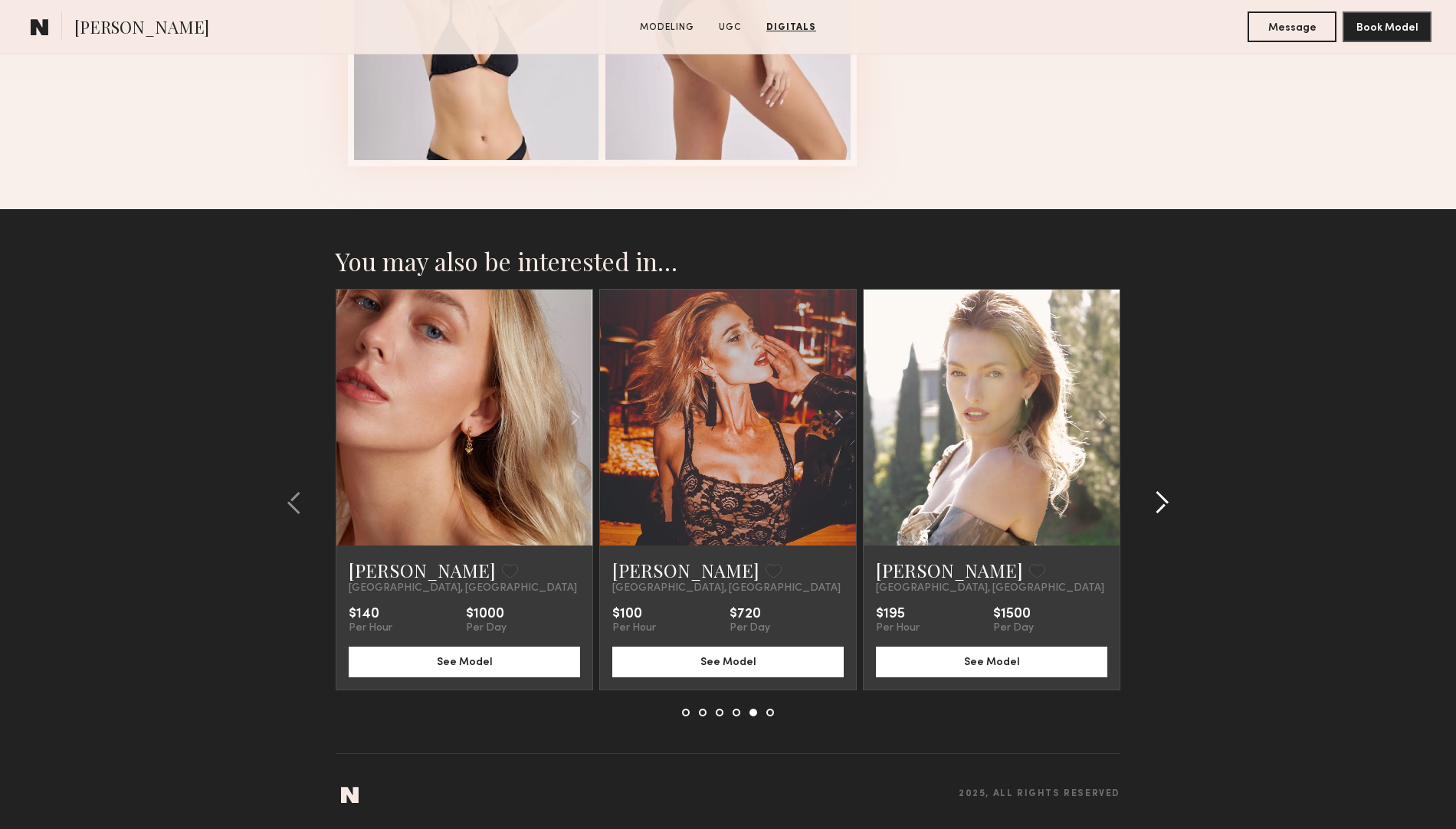
click at [1158, 500] on common-icon at bounding box center [1162, 503] width 16 height 24
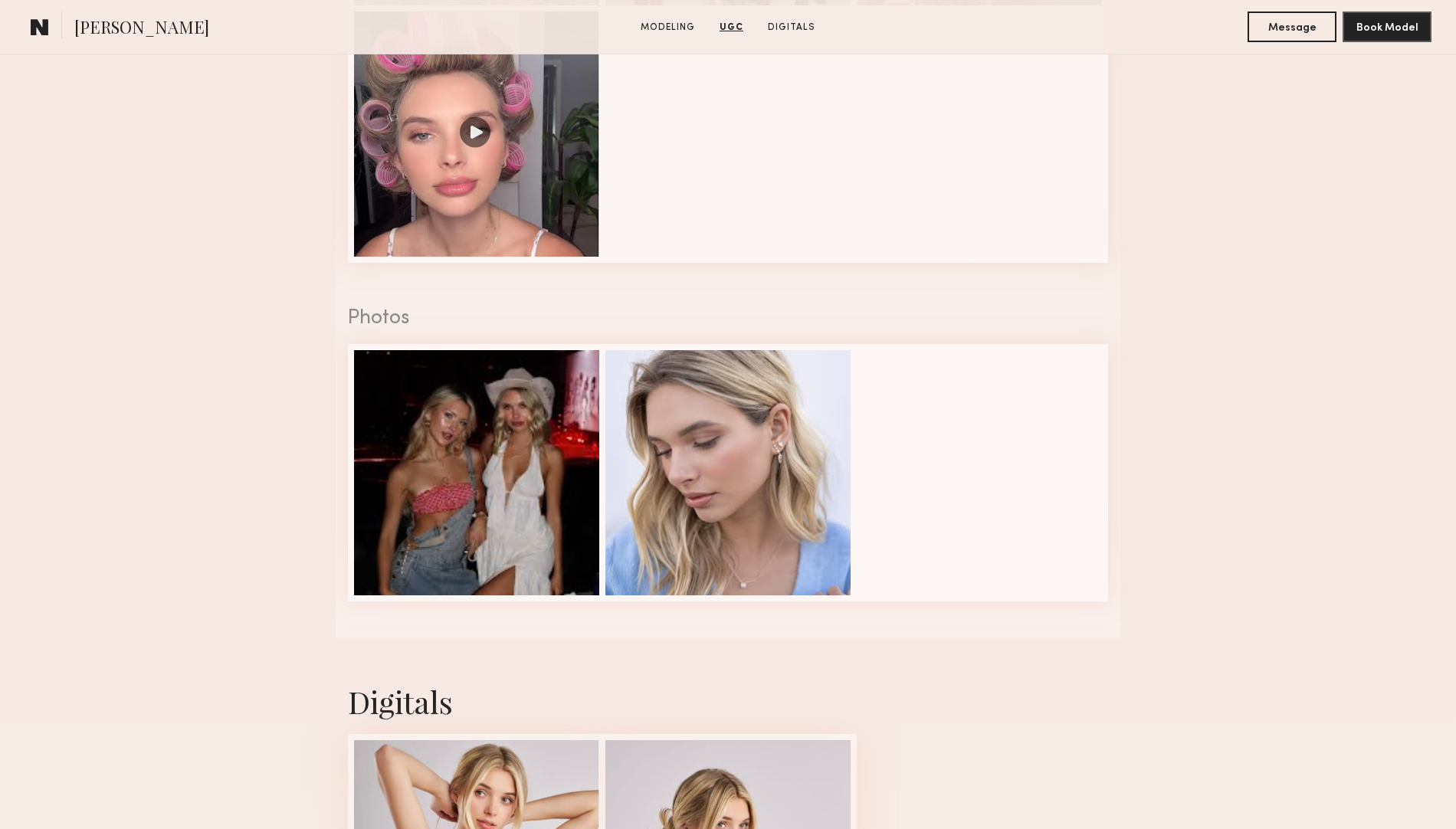
scroll to position [2621, 0]
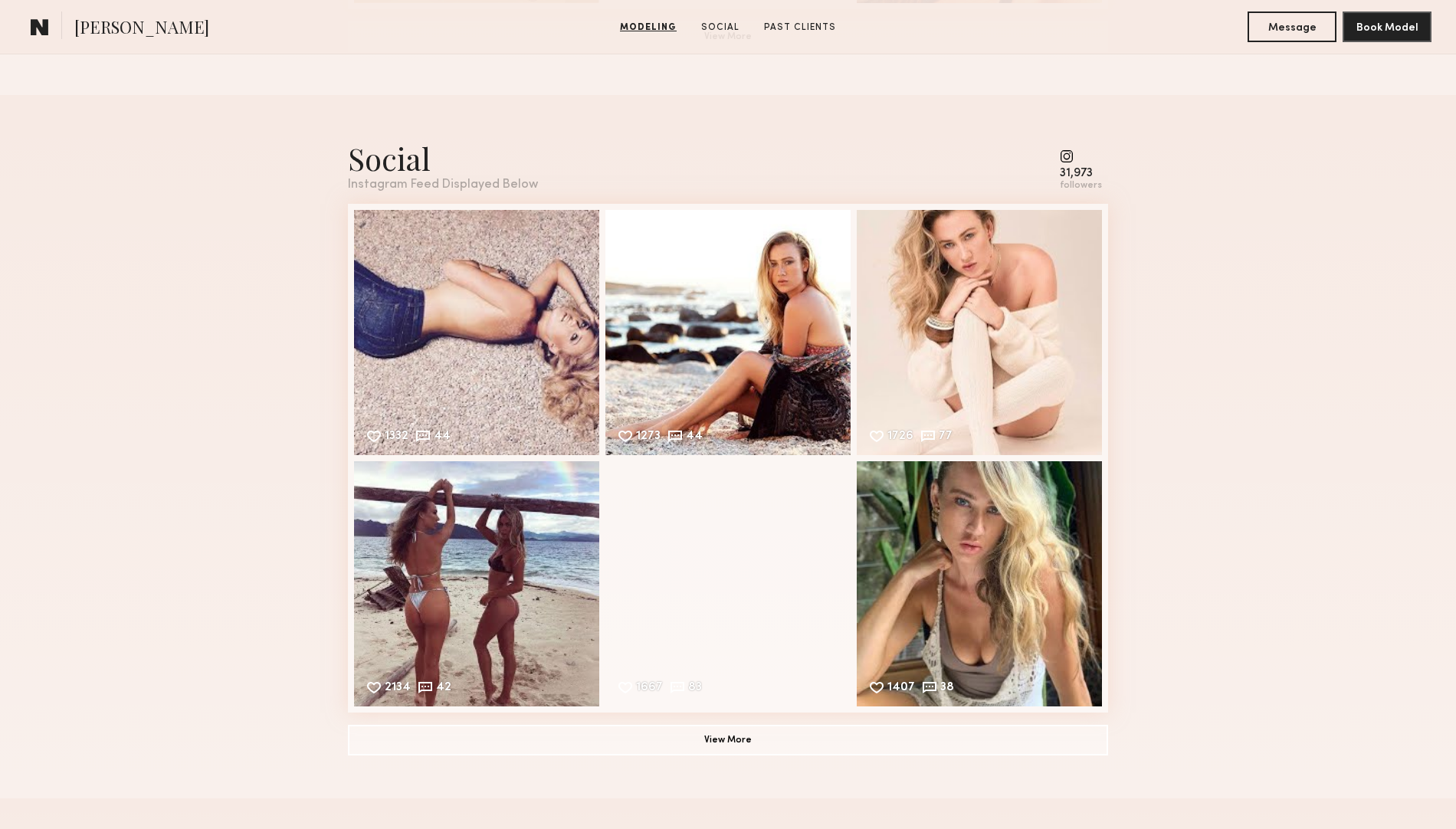
scroll to position [2011, 0]
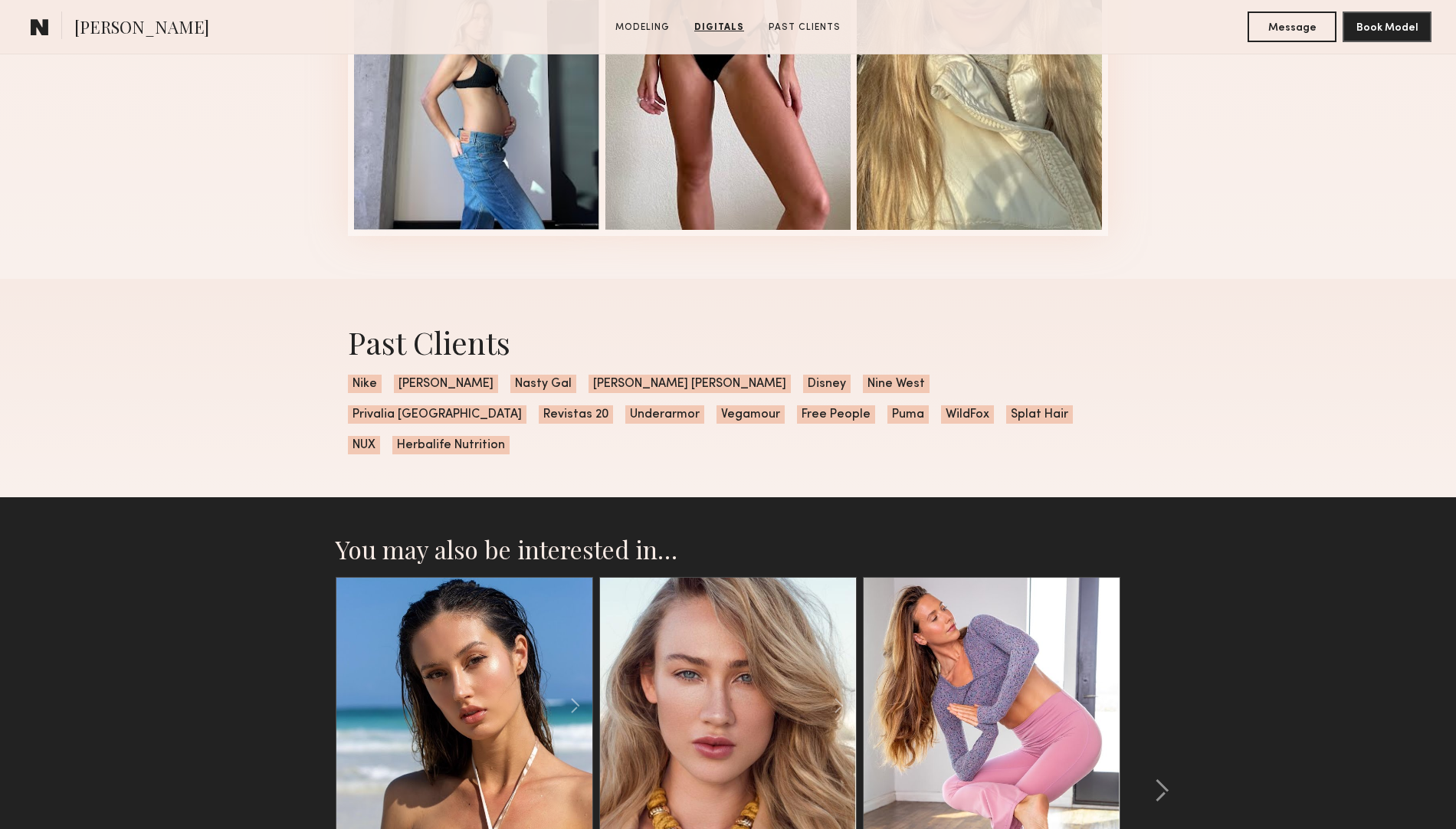
scroll to position [2107, 0]
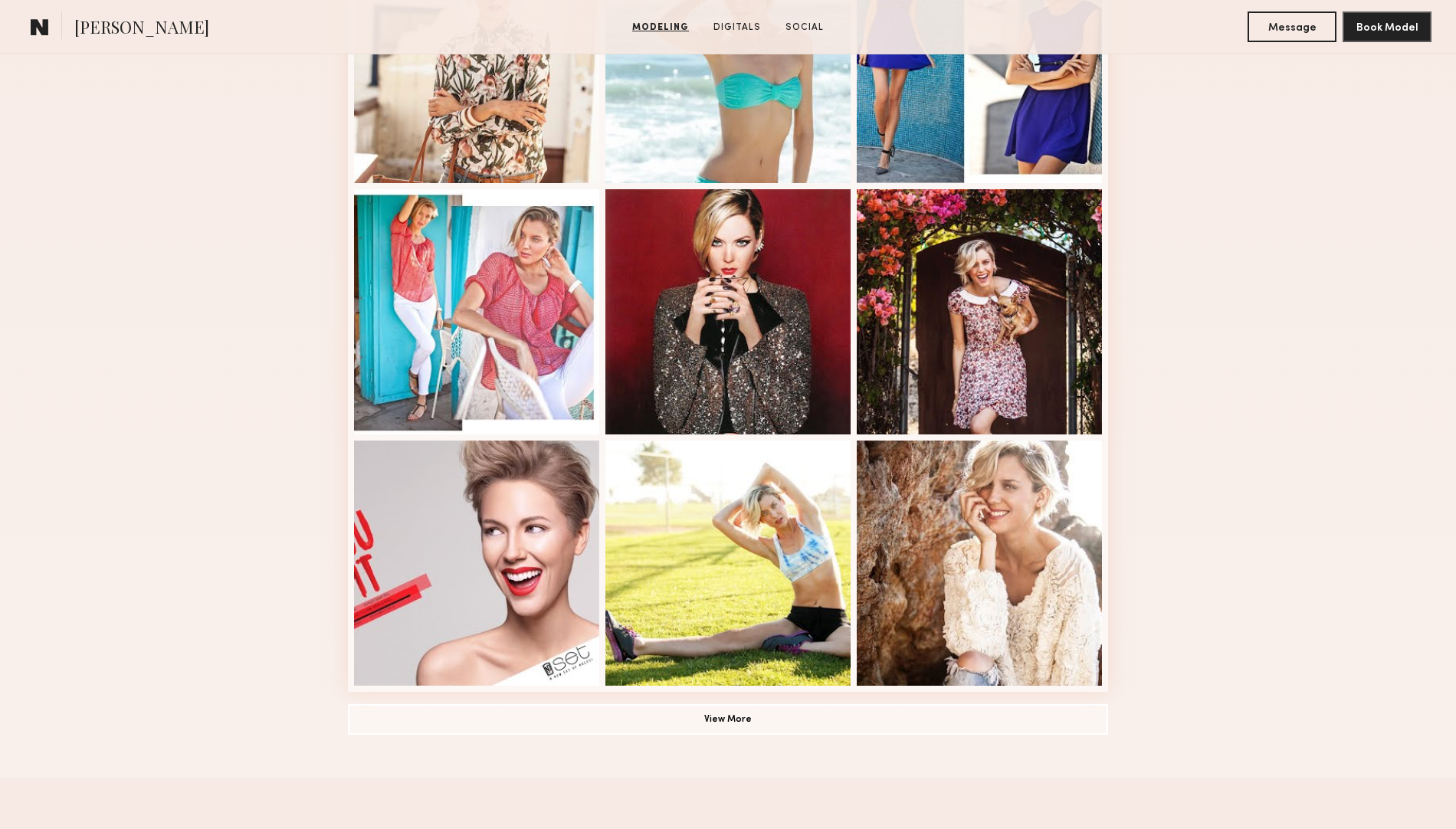
scroll to position [1436, 0]
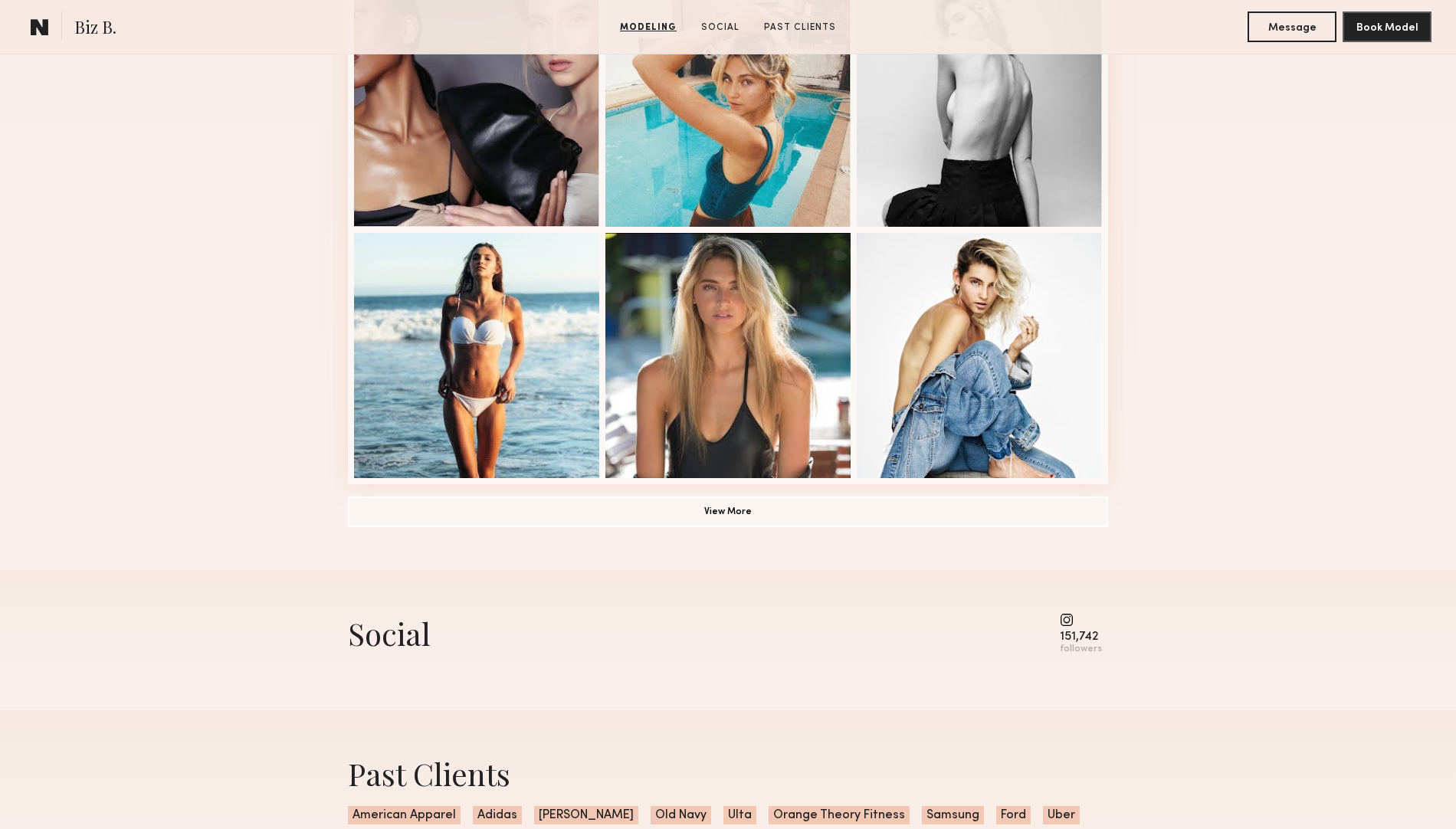
scroll to position [1053, 0]
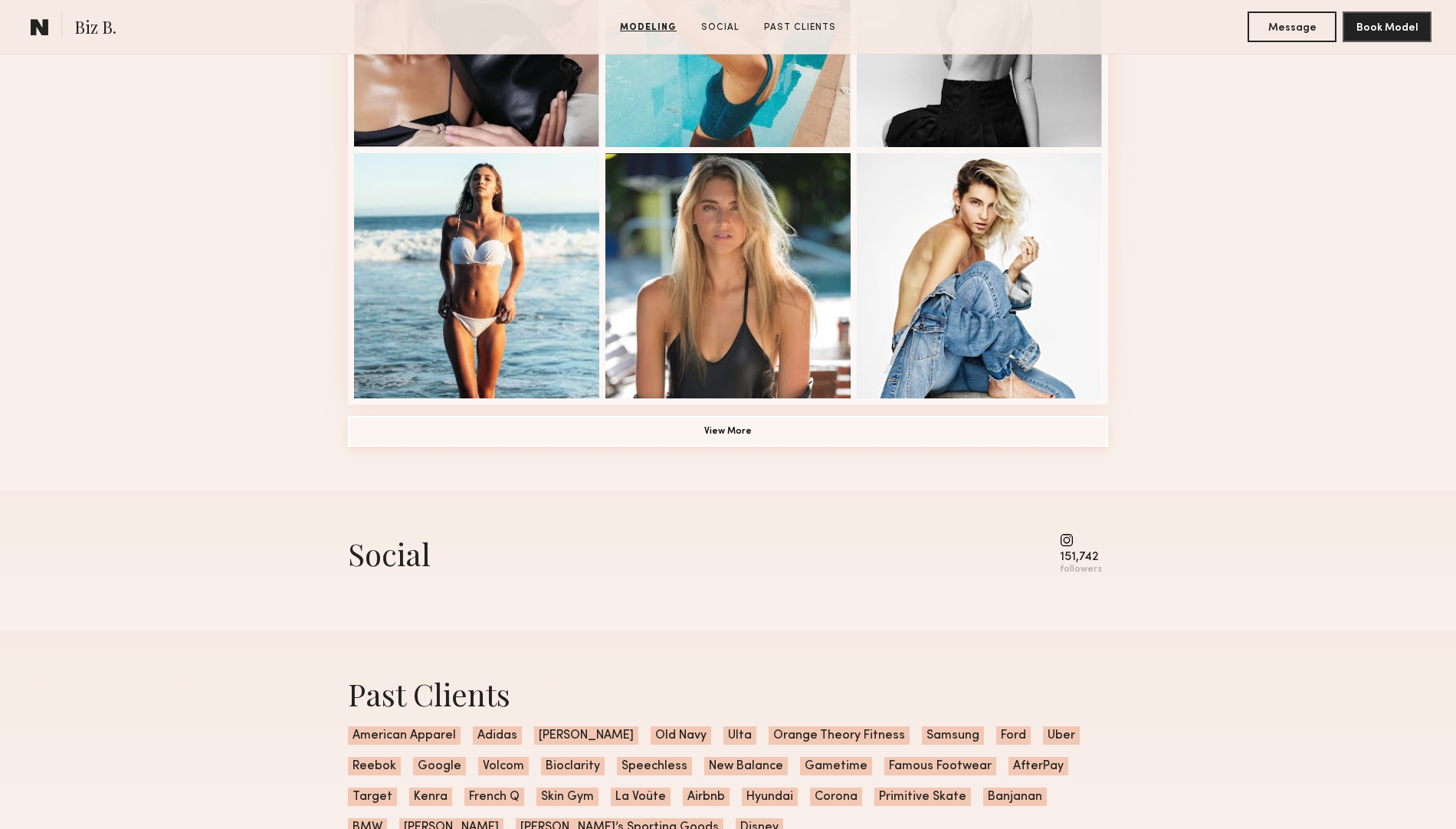
click at [673, 423] on button "View More" at bounding box center [728, 431] width 760 height 31
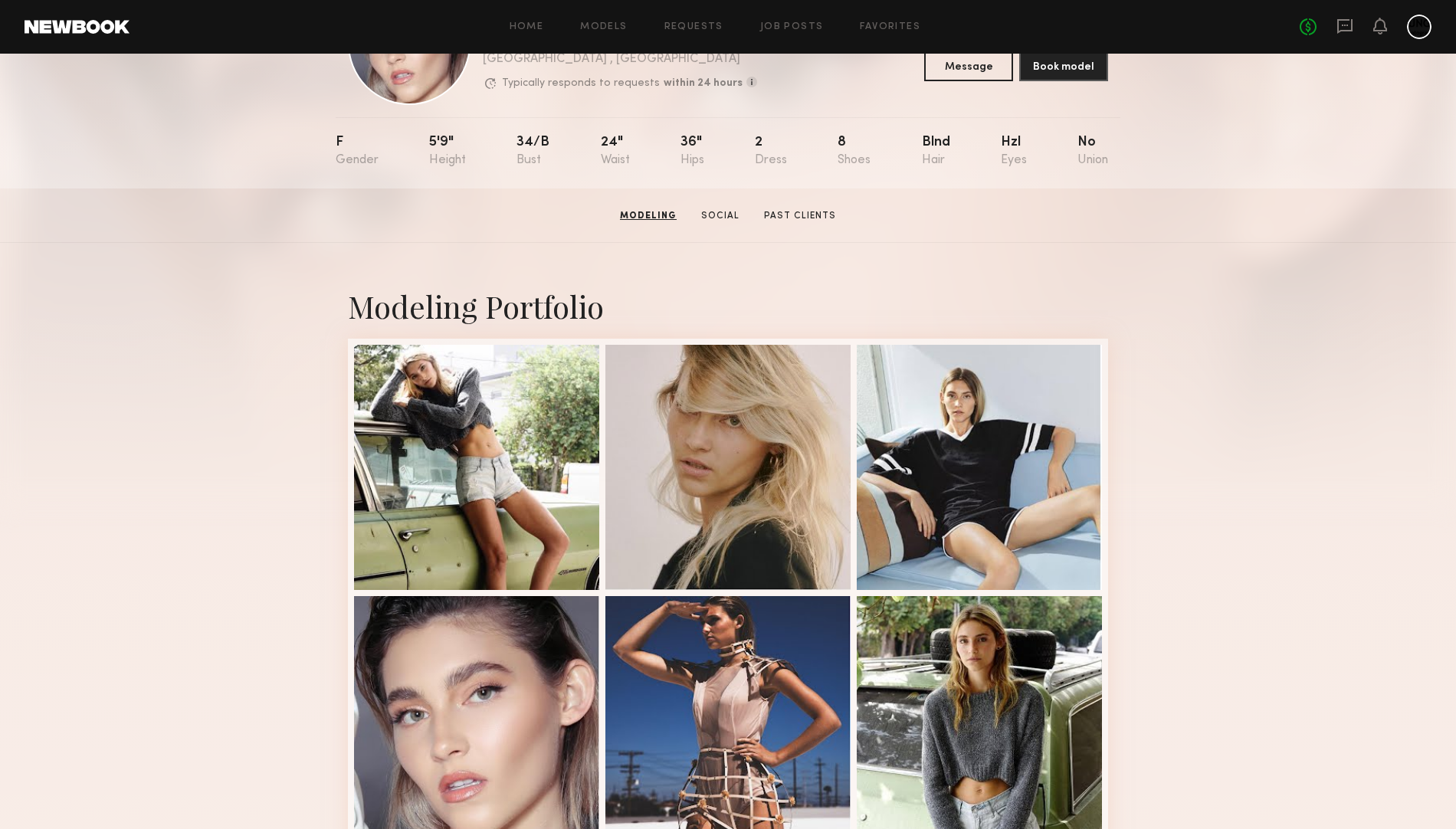
scroll to position [0, 0]
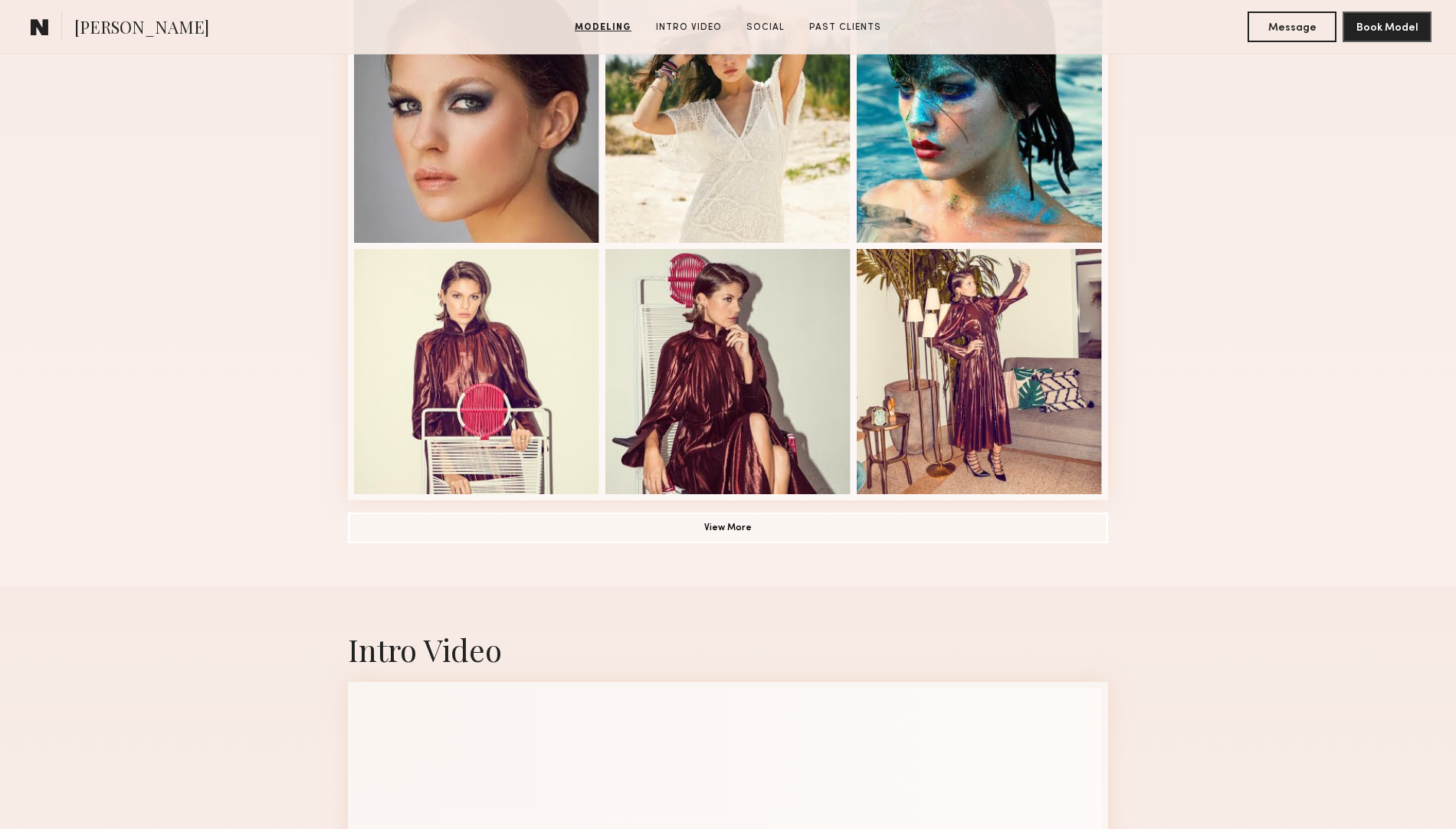
scroll to position [1532, 0]
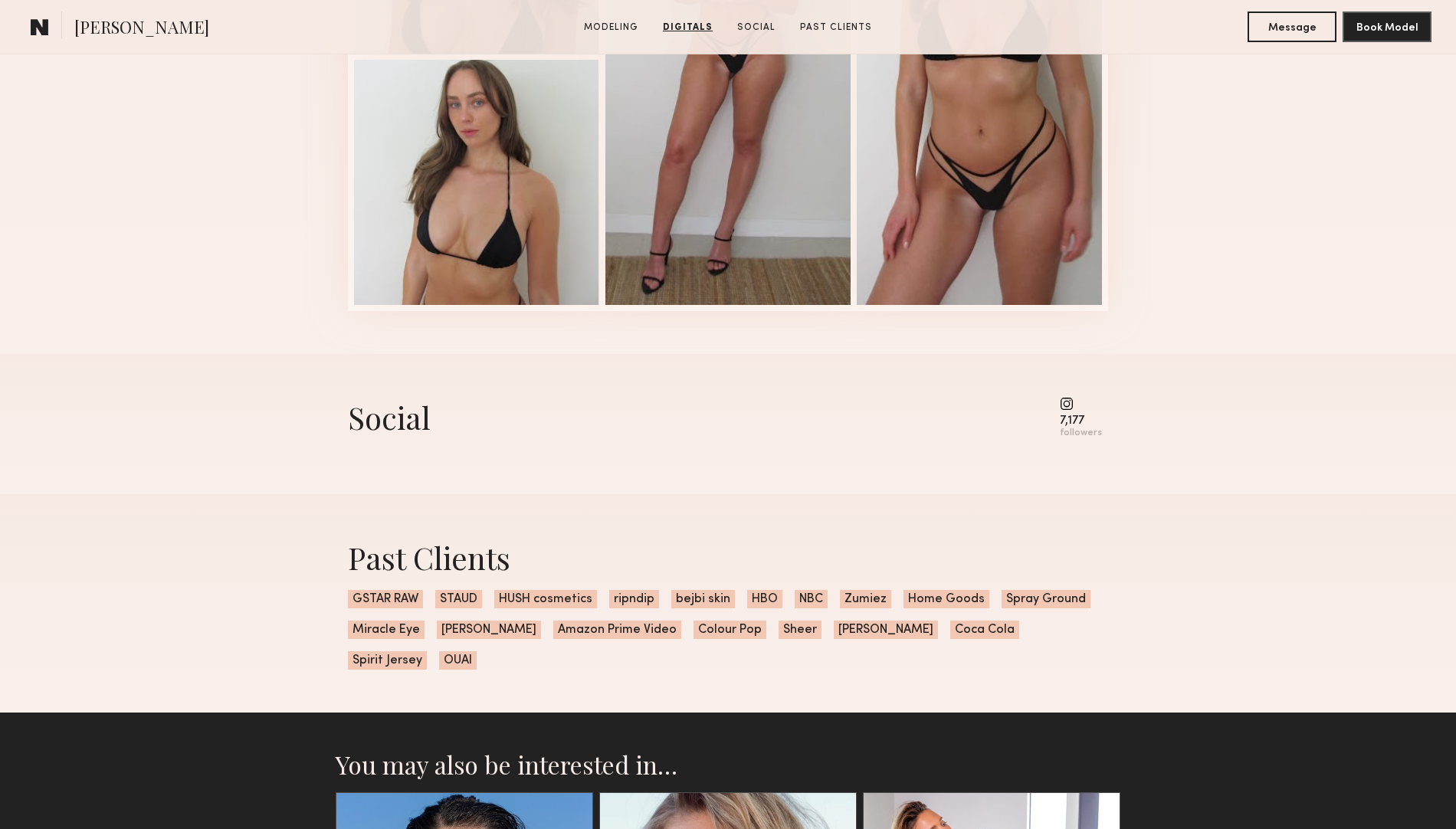
scroll to position [2203, 0]
